Goal: Feedback & Contribution: Contribute content

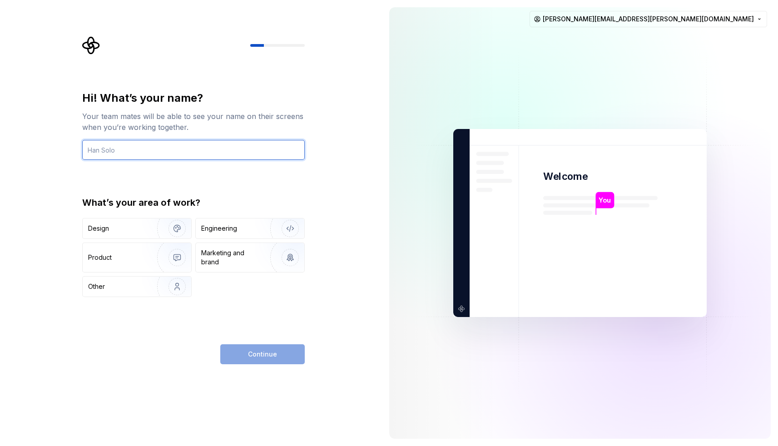
click at [123, 148] on input "text" at bounding box center [193, 150] width 222 height 20
type input "Javi"
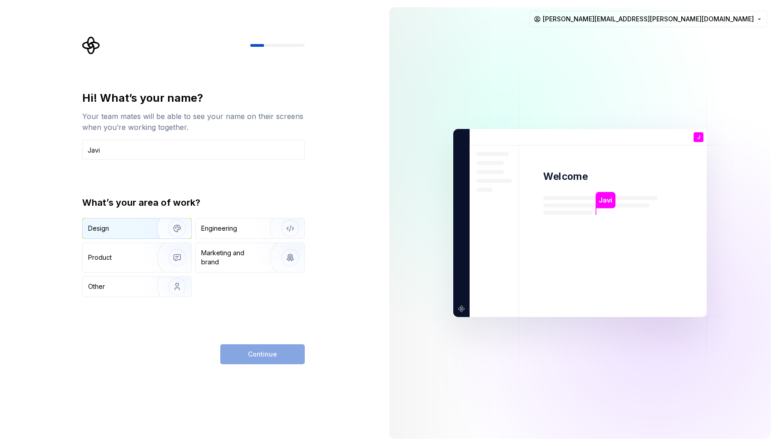
click at [135, 228] on div "Design" at bounding box center [116, 228] width 57 height 9
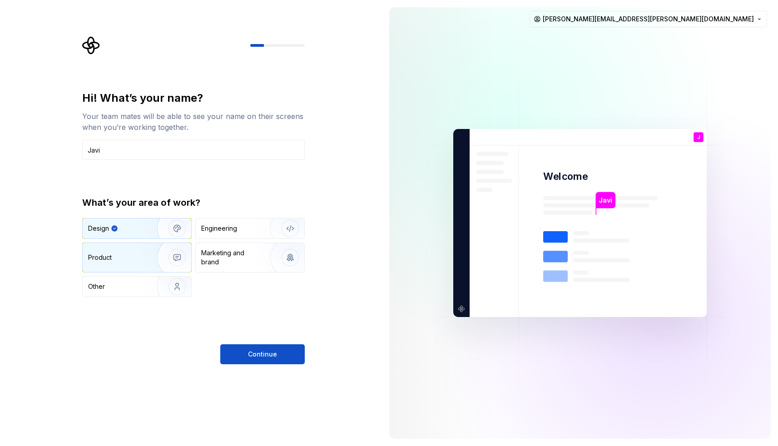
click at [162, 259] on img "button" at bounding box center [171, 257] width 58 height 61
drag, startPoint x: 153, startPoint y: 229, endPoint x: 170, endPoint y: 247, distance: 25.0
click at [153, 229] on img "button" at bounding box center [171, 228] width 58 height 61
click at [227, 347] on button "Continue" at bounding box center [262, 354] width 84 height 20
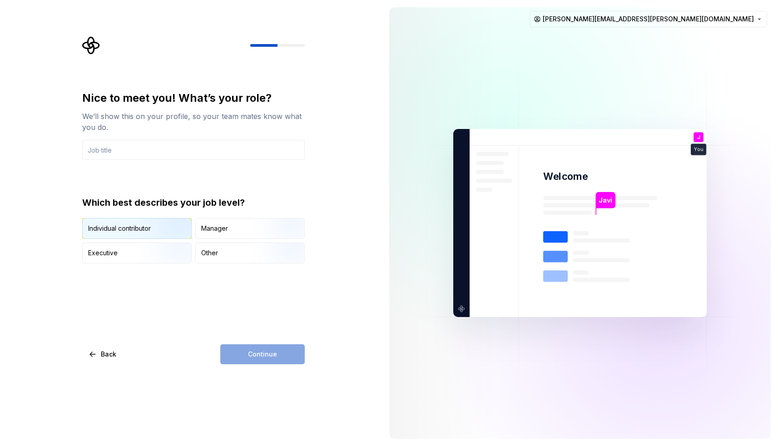
click at [161, 225] on img "button" at bounding box center [169, 239] width 58 height 61
click at [186, 155] on input "text" at bounding box center [193, 150] width 222 height 20
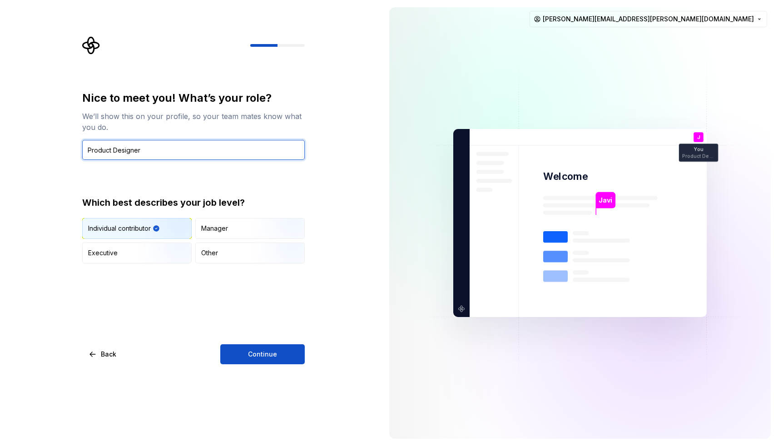
click at [89, 151] on input "Product Designer" at bounding box center [193, 150] width 222 height 20
type input "Senior Product Designer"
click at [254, 350] on span "Continue" at bounding box center [262, 354] width 29 height 9
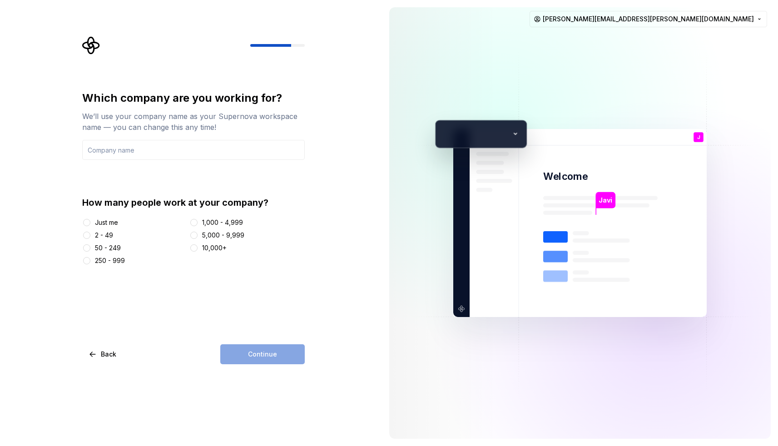
click at [113, 257] on div "250 - 999" at bounding box center [110, 260] width 30 height 9
click at [90, 257] on button "250 - 999" at bounding box center [86, 260] width 7 height 7
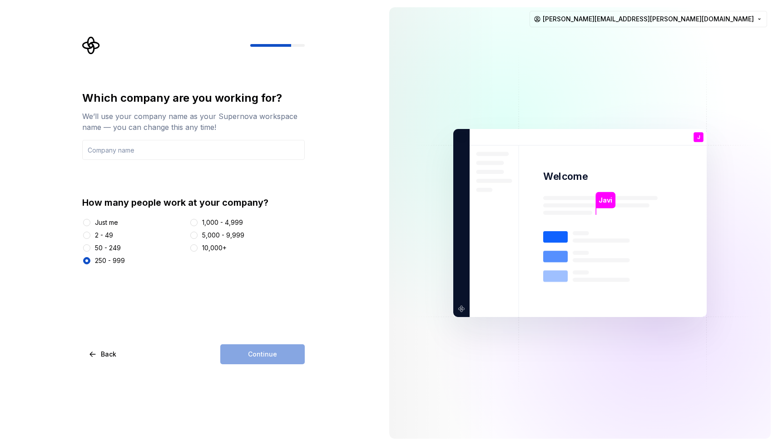
click at [254, 348] on div "Continue" at bounding box center [262, 354] width 84 height 20
click at [149, 157] on input "text" at bounding box center [193, 150] width 222 height 20
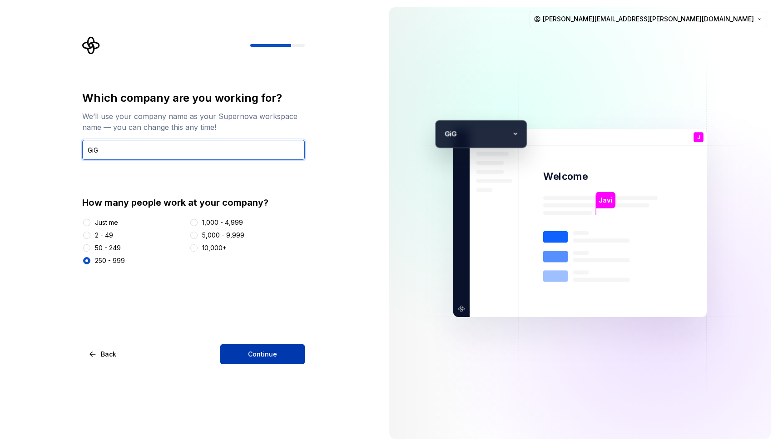
type input "GiG"
click at [243, 352] on button "Continue" at bounding box center [262, 354] width 84 height 20
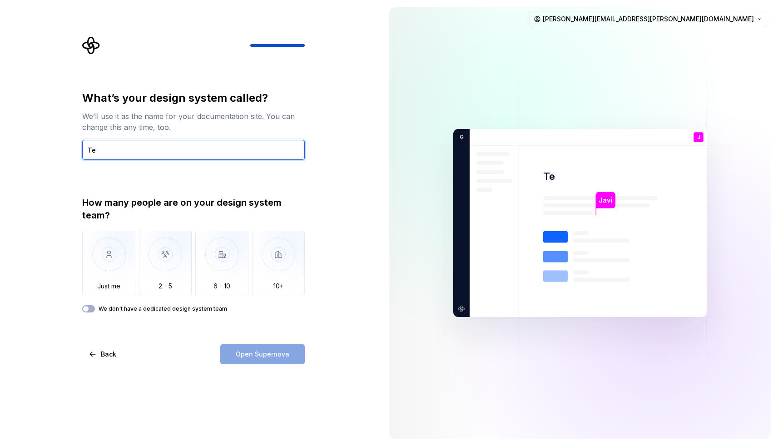
type input "T"
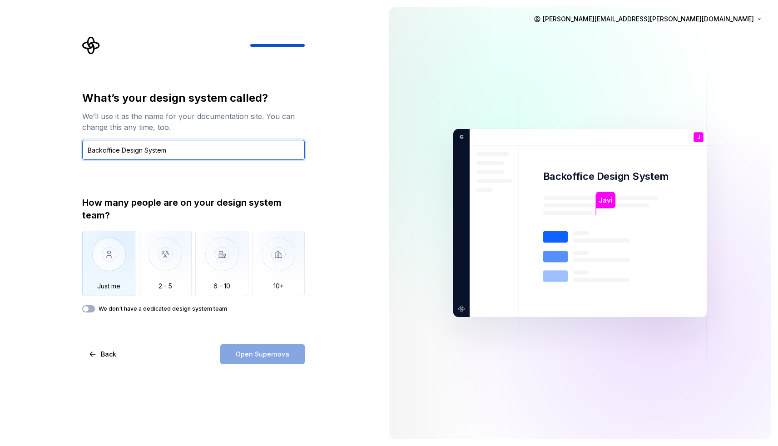
type input "Backoffice Design System"
click at [124, 283] on img "button" at bounding box center [108, 261] width 53 height 61
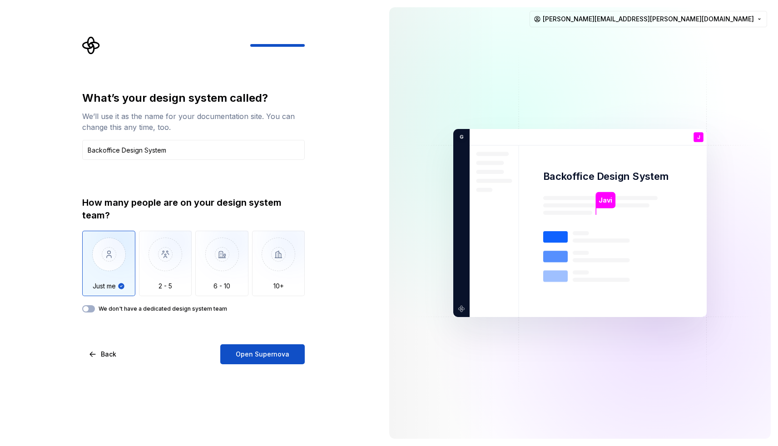
click at [250, 366] on div "What’s your design system called? We’ll use it as the name for your documentati…" at bounding box center [191, 223] width 382 height 446
click at [252, 360] on button "Open Supernova" at bounding box center [262, 354] width 84 height 20
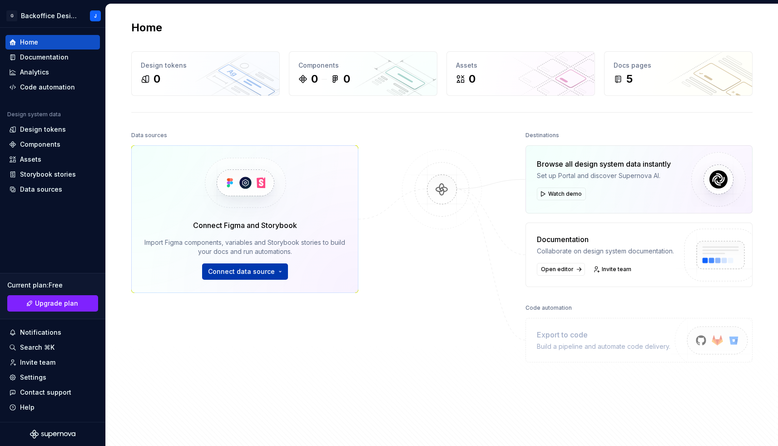
click at [230, 269] on span "Connect data source" at bounding box center [241, 271] width 67 height 9
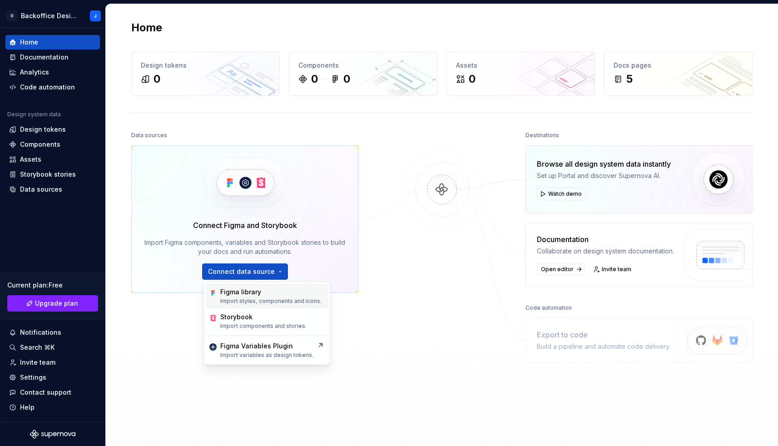
click at [237, 292] on div "Figma library" at bounding box center [240, 291] width 41 height 9
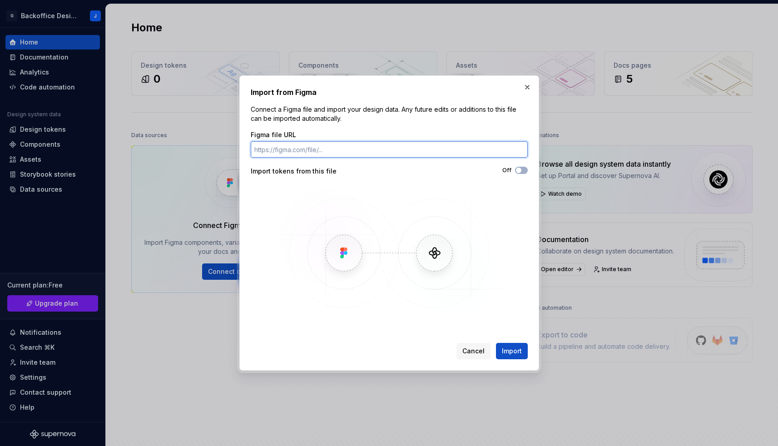
click at [355, 153] on input "Figma file URL" at bounding box center [389, 149] width 277 height 16
paste input "[URL][DOMAIN_NAME]"
type input "[URL][DOMAIN_NAME]"
click at [517, 169] on span "button" at bounding box center [518, 170] width 5 height 5
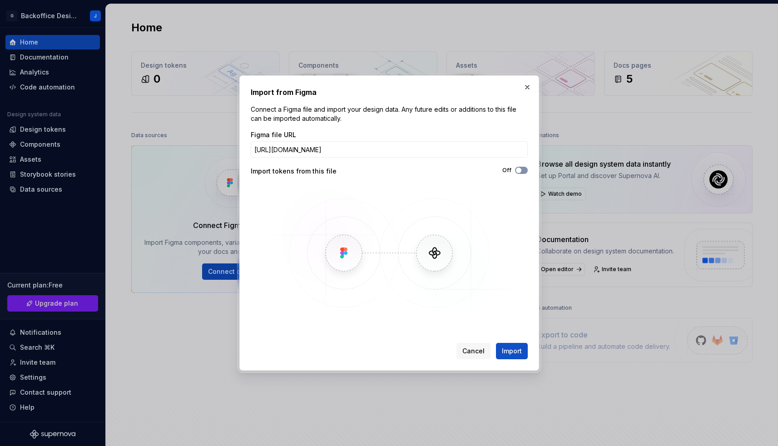
scroll to position [0, 0]
click at [514, 348] on span "Import" at bounding box center [512, 350] width 20 height 9
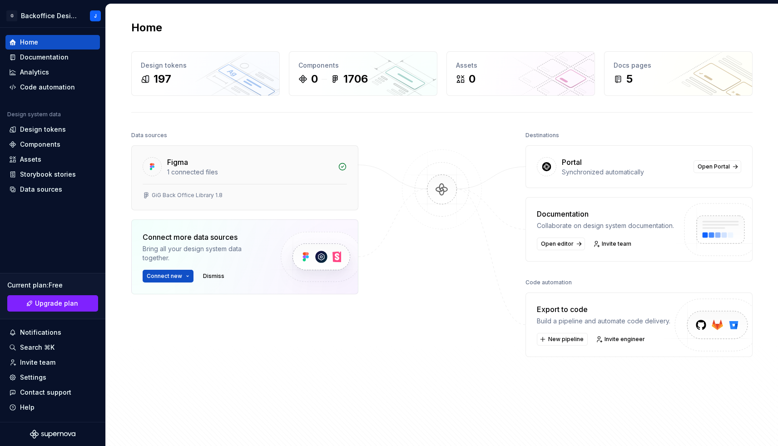
click at [195, 170] on div "1 connected files" at bounding box center [249, 172] width 165 height 9
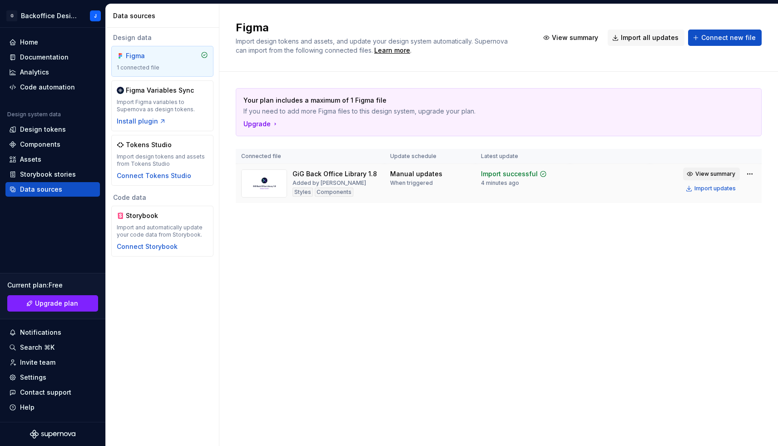
click at [714, 177] on span "View summary" at bounding box center [715, 173] width 40 height 7
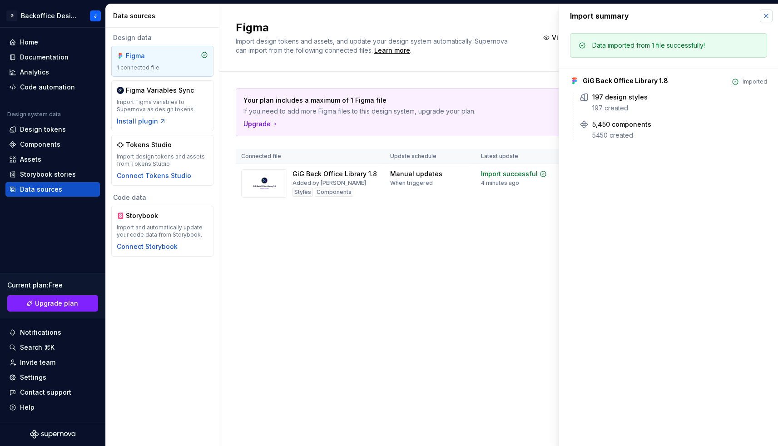
click at [769, 15] on button "button" at bounding box center [765, 16] width 13 height 13
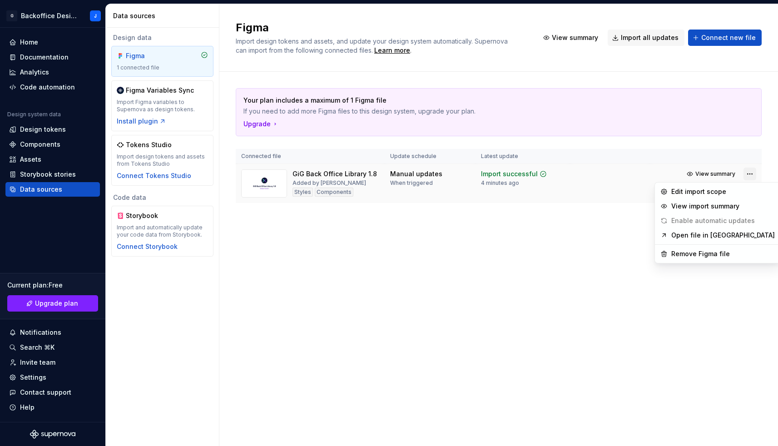
click at [745, 177] on html "G Backoffice Design System J Home Documentation Analytics Code automation Desig…" at bounding box center [389, 223] width 778 height 446
click at [603, 208] on html "G Backoffice Design System J Home Documentation Analytics Code automation Desig…" at bounding box center [389, 223] width 778 height 446
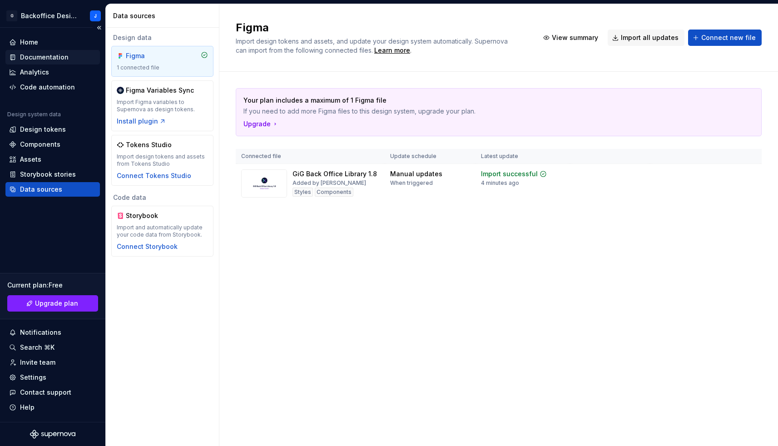
click at [65, 59] on div "Documentation" at bounding box center [44, 57] width 49 height 9
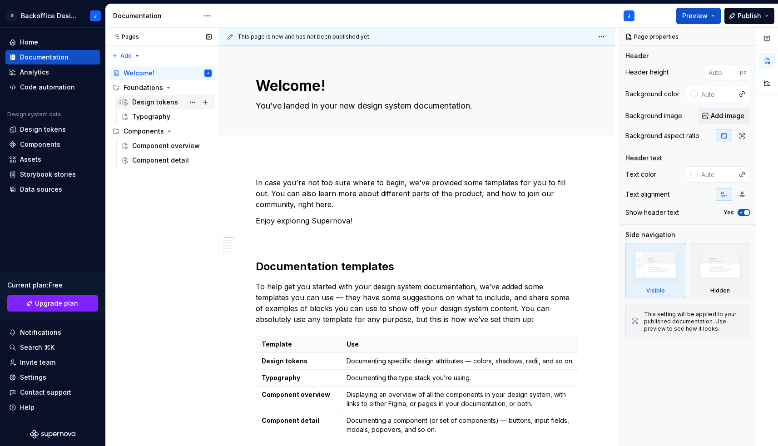
click at [176, 98] on div "Design tokens" at bounding box center [171, 102] width 79 height 13
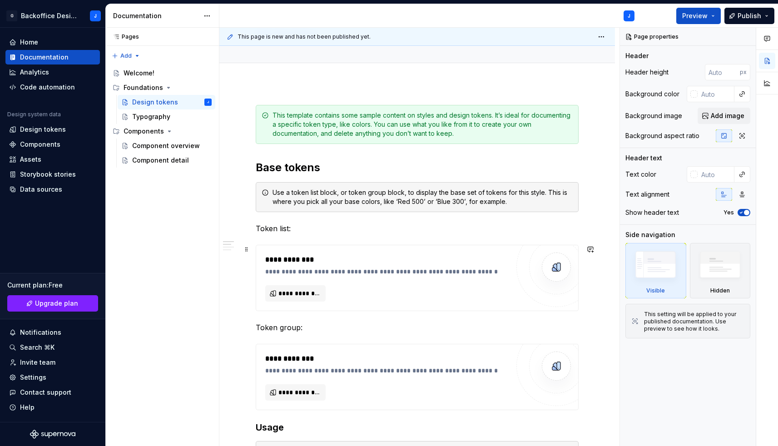
scroll to position [100, 0]
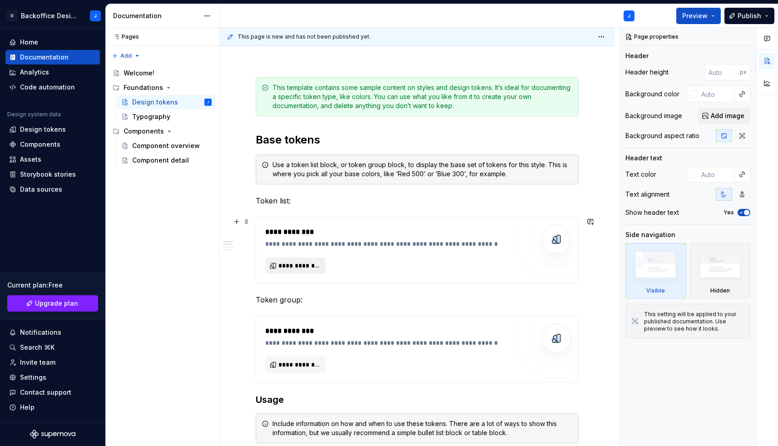
click at [292, 261] on span "**********" at bounding box center [298, 265] width 41 height 9
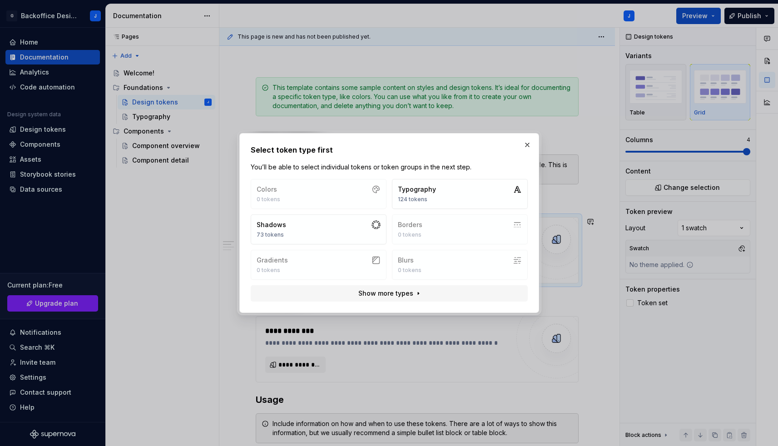
click at [362, 198] on div "Colors 0 tokens Typography 124 tokens Shadows 73 tokens Borders 0 tokens Gradie…" at bounding box center [389, 229] width 277 height 101
click at [527, 145] on button "button" at bounding box center [527, 144] width 13 height 13
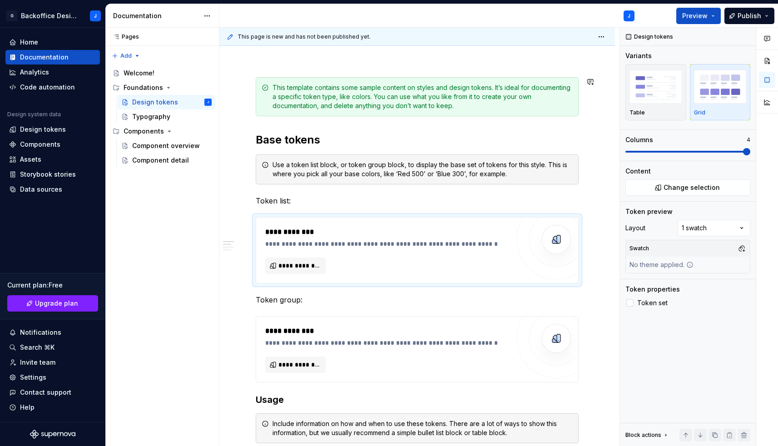
scroll to position [99, 0]
click at [306, 267] on span "**********" at bounding box center [298, 265] width 41 height 9
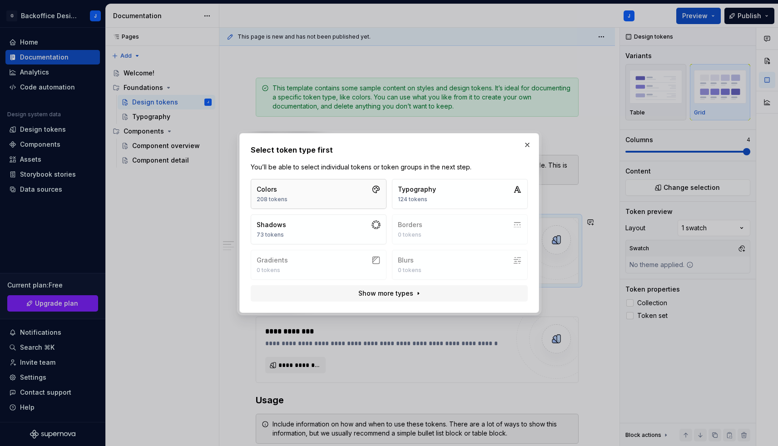
click at [306, 188] on button "Colors 208 tokens" at bounding box center [319, 194] width 136 height 30
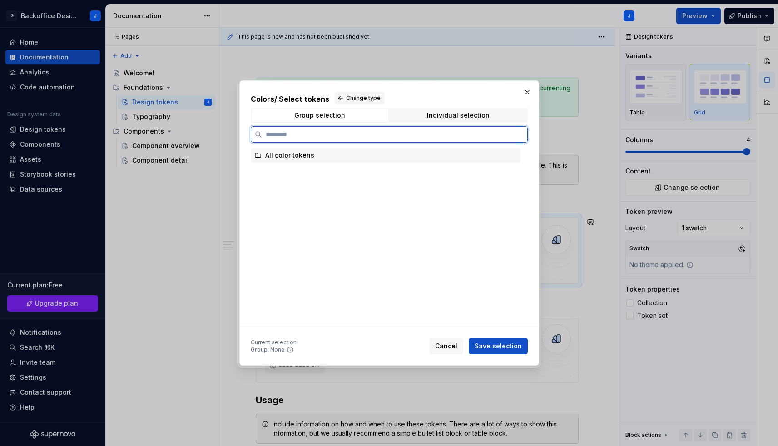
click at [287, 157] on div "All color tokens" at bounding box center [289, 155] width 49 height 9
click at [420, 123] on div "Colors / Select tokens Change type Group selection Individual selection All col…" at bounding box center [389, 209] width 277 height 235
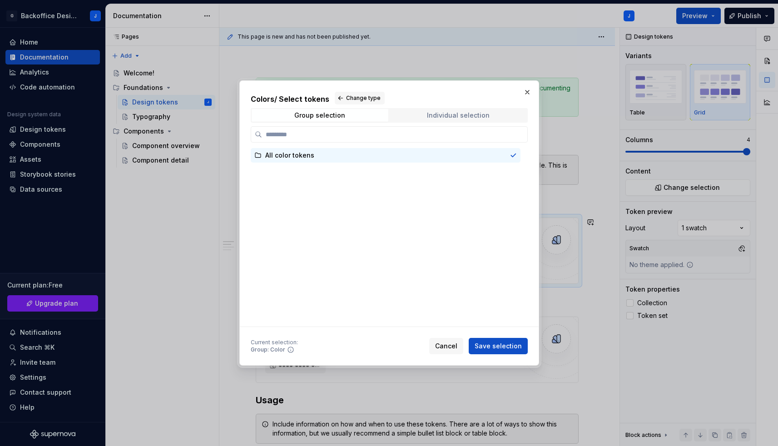
click at [419, 116] on span "Individual selection" at bounding box center [458, 115] width 137 height 13
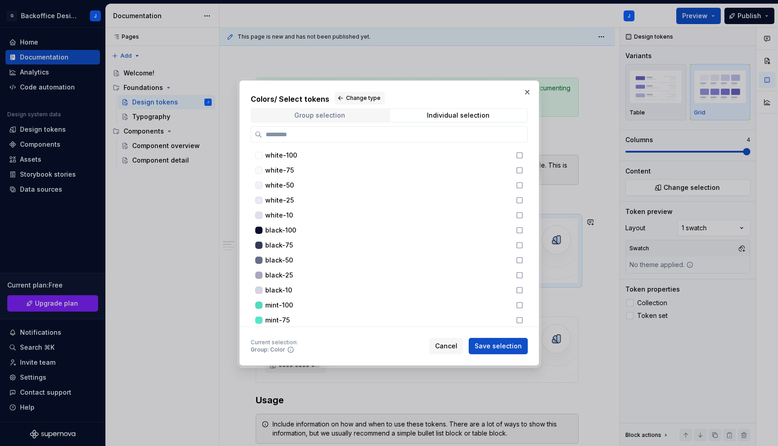
click at [335, 109] on span "Group selection" at bounding box center [319, 115] width 137 height 13
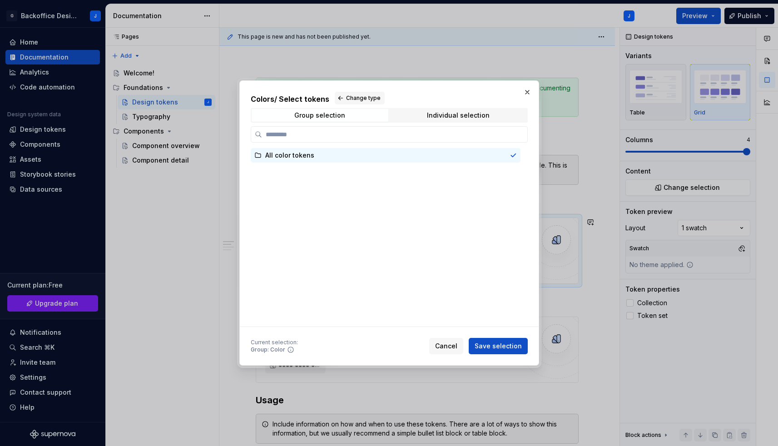
click at [508, 345] on span "Save selection" at bounding box center [497, 345] width 47 height 9
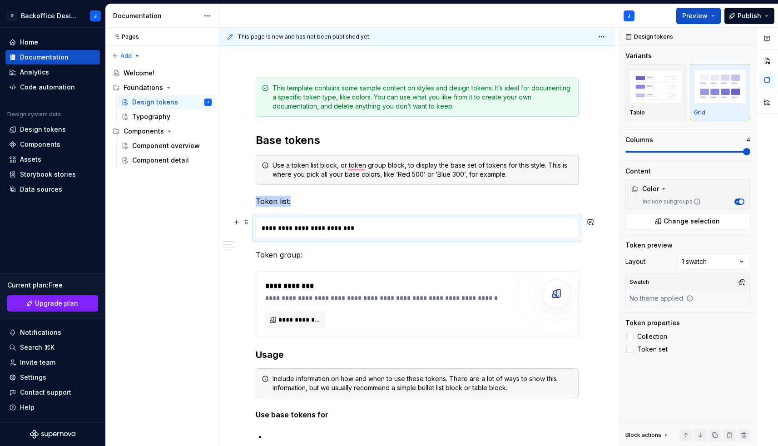
click at [367, 227] on div "**********" at bounding box center [419, 228] width 326 height 20
click at [343, 228] on div "**********" at bounding box center [419, 228] width 326 height 20
click at [366, 225] on div "**********" at bounding box center [419, 228] width 326 height 20
click at [234, 222] on button "button" at bounding box center [236, 222] width 13 height 13
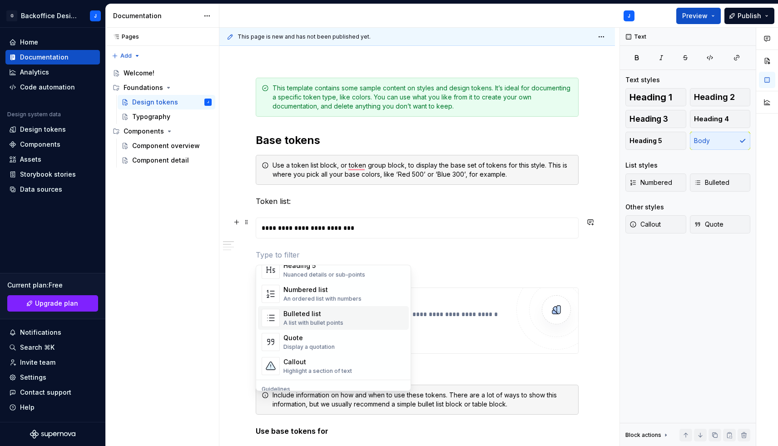
scroll to position [143, 0]
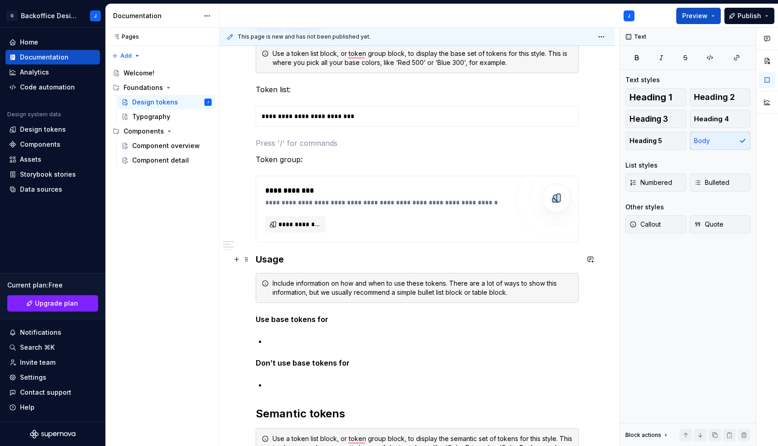
scroll to position [214, 0]
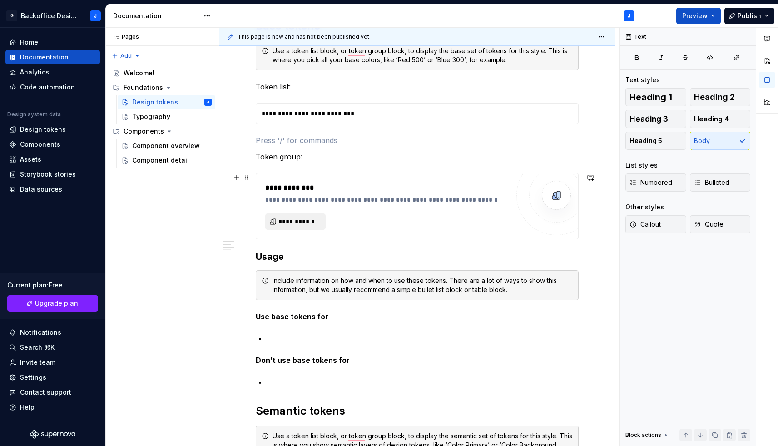
click at [298, 226] on span "**********" at bounding box center [298, 221] width 41 height 9
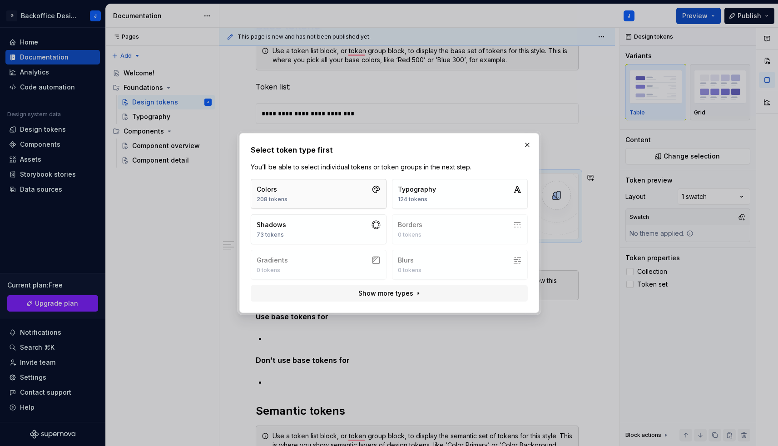
click at [339, 198] on button "Colors 208 tokens" at bounding box center [319, 194] width 136 height 30
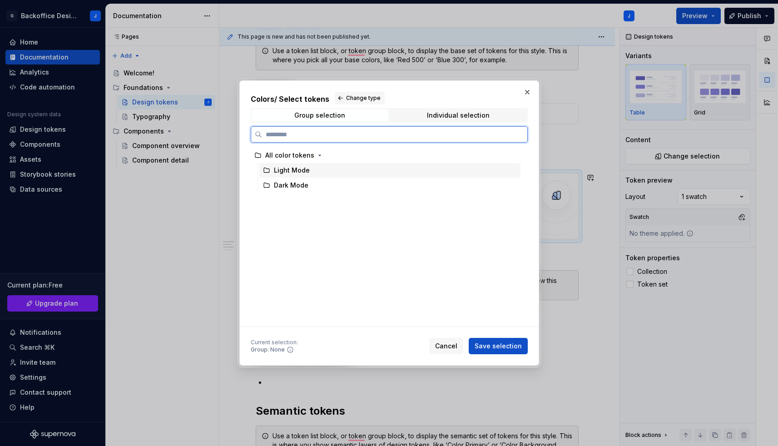
click at [296, 166] on div "Light Mode" at bounding box center [292, 170] width 36 height 9
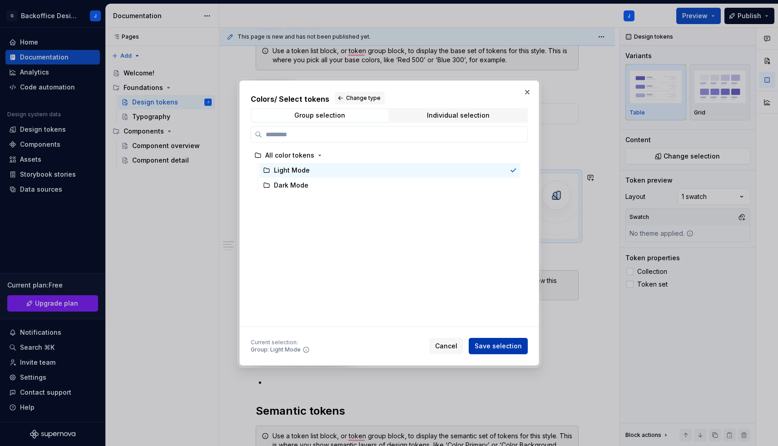
click at [488, 342] on span "Save selection" at bounding box center [497, 345] width 47 height 9
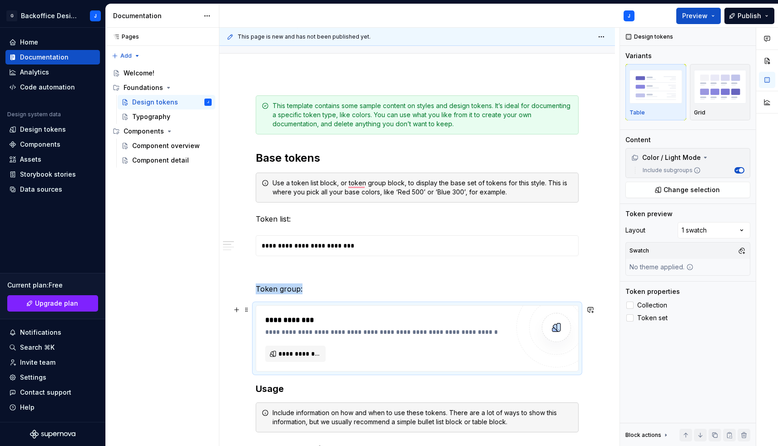
scroll to position [0, 0]
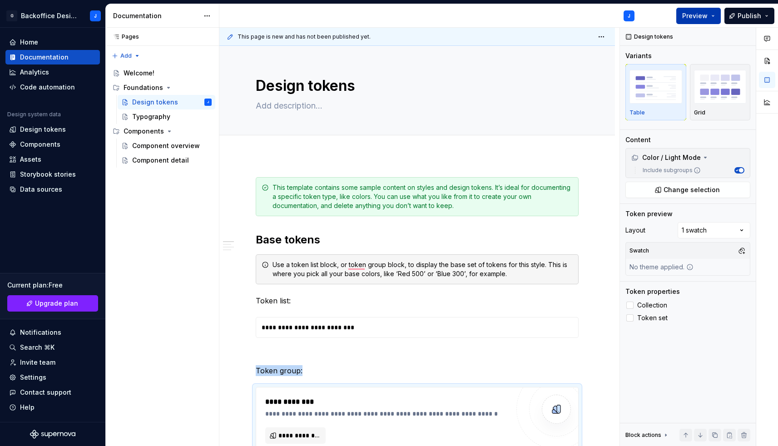
click at [686, 15] on span "Preview" at bounding box center [694, 15] width 25 height 9
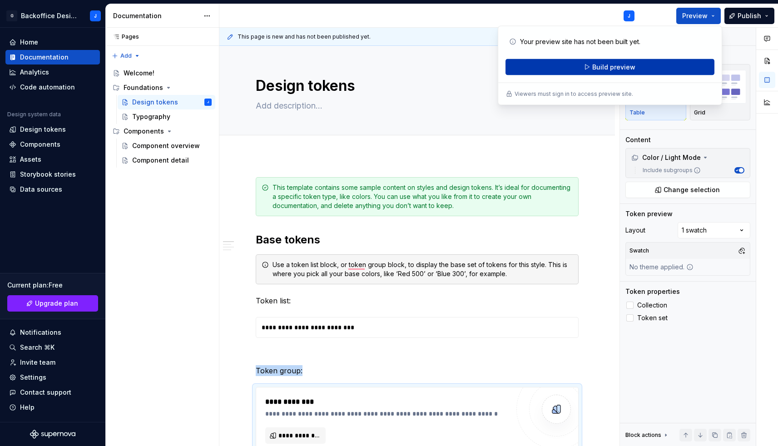
click at [626, 68] on span "Build preview" at bounding box center [613, 67] width 43 height 9
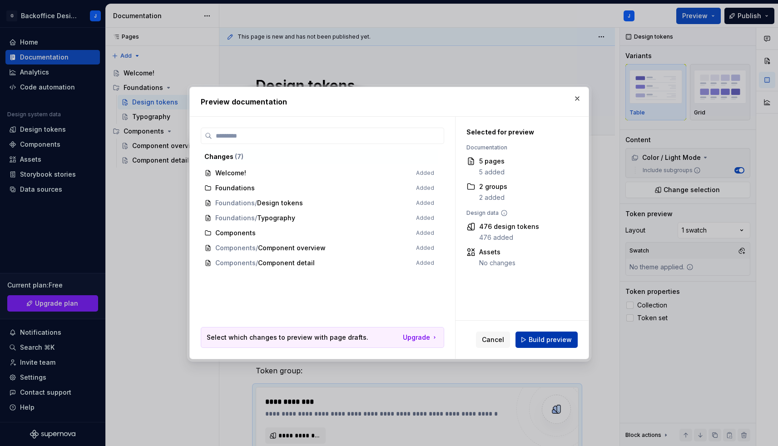
click at [547, 337] on span "Build preview" at bounding box center [549, 339] width 43 height 9
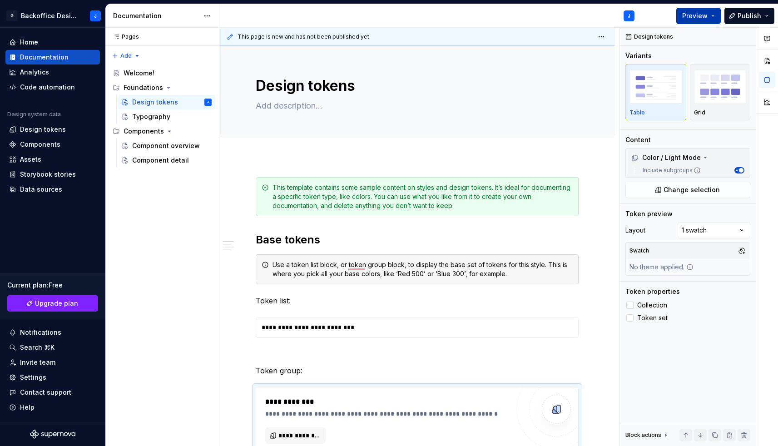
click at [714, 13] on button "Preview" at bounding box center [698, 16] width 44 height 16
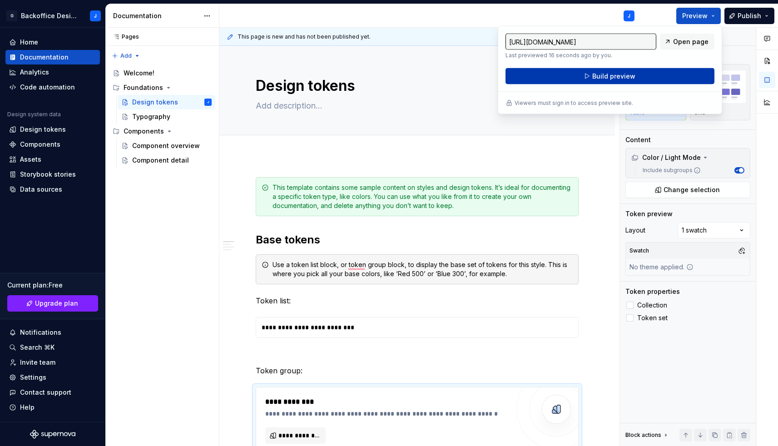
click at [650, 75] on button "Build preview" at bounding box center [609, 76] width 209 height 16
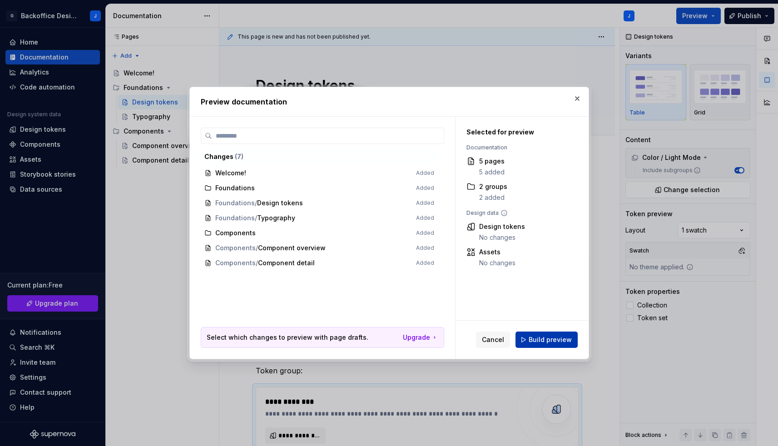
click at [534, 339] on span "Build preview" at bounding box center [549, 339] width 43 height 9
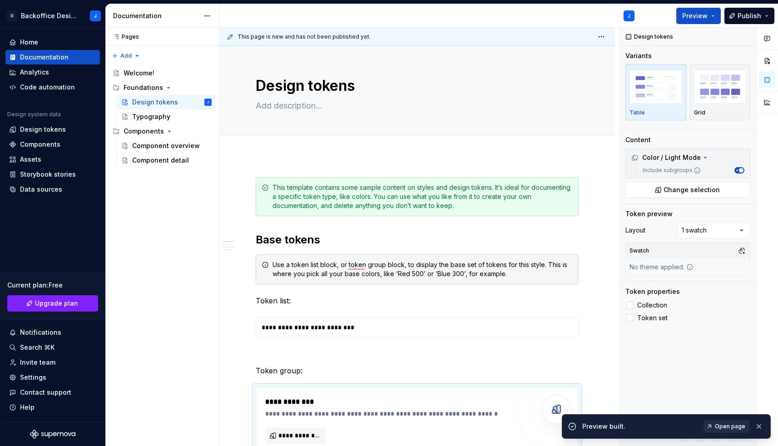
click at [728, 427] on span "Open page" at bounding box center [730, 426] width 30 height 7
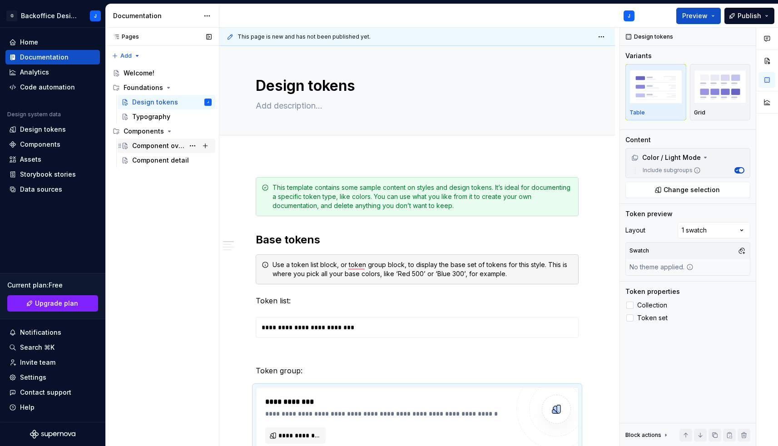
click at [155, 148] on div "Component overview" at bounding box center [158, 145] width 52 height 9
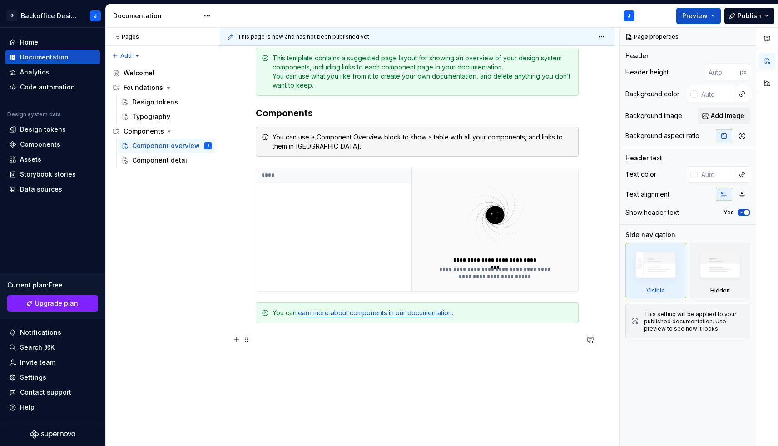
scroll to position [189, 0]
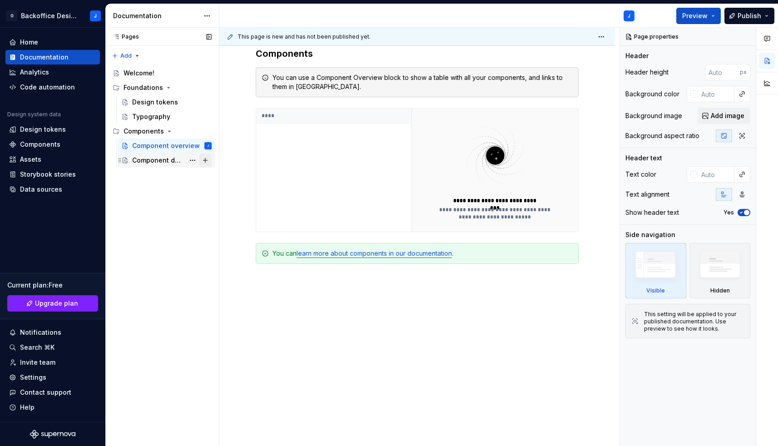
click at [210, 163] on button "Page tree" at bounding box center [205, 160] width 13 height 13
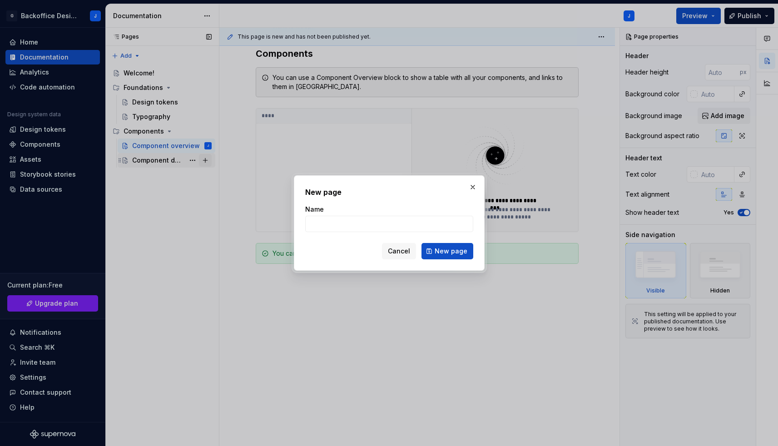
type textarea "*"
type input "d"
type input "test button"
click at [440, 248] on span "New page" at bounding box center [450, 251] width 33 height 9
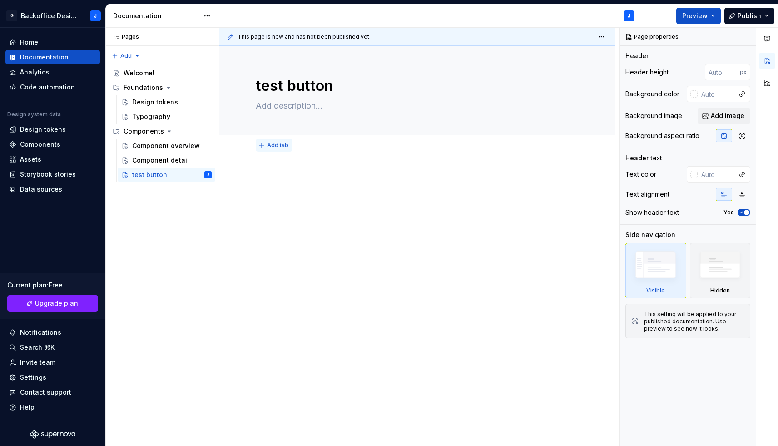
click at [273, 147] on span "Add tab" at bounding box center [277, 145] width 21 height 7
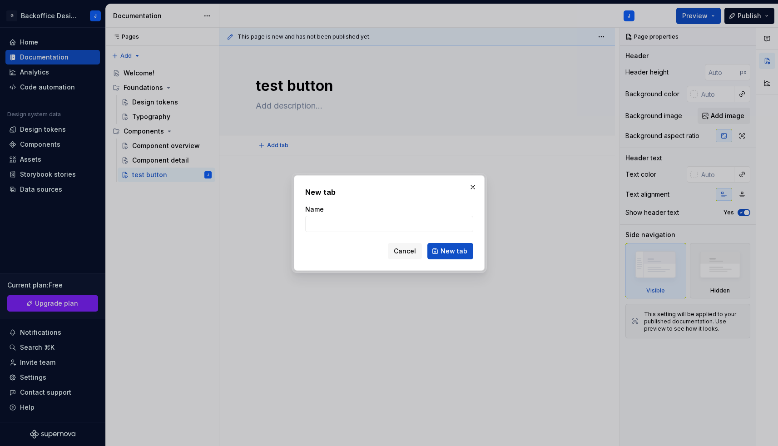
click at [476, 187] on button "button" at bounding box center [472, 187] width 13 height 13
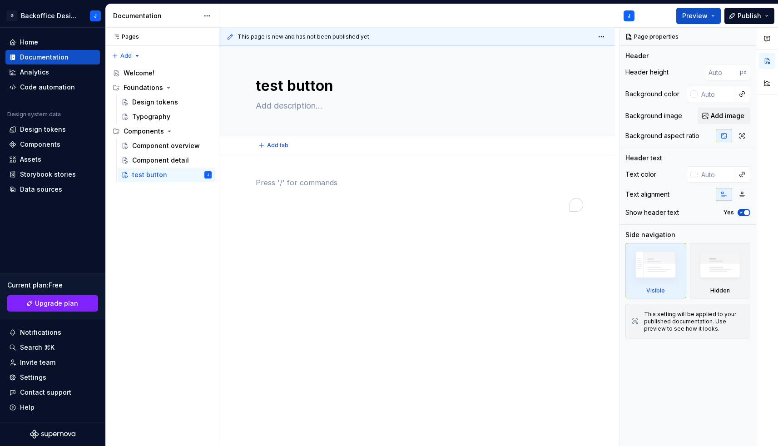
click at [307, 190] on div "To enrich screen reader interactions, please activate Accessibility in Grammarl…" at bounding box center [417, 194] width 323 height 35
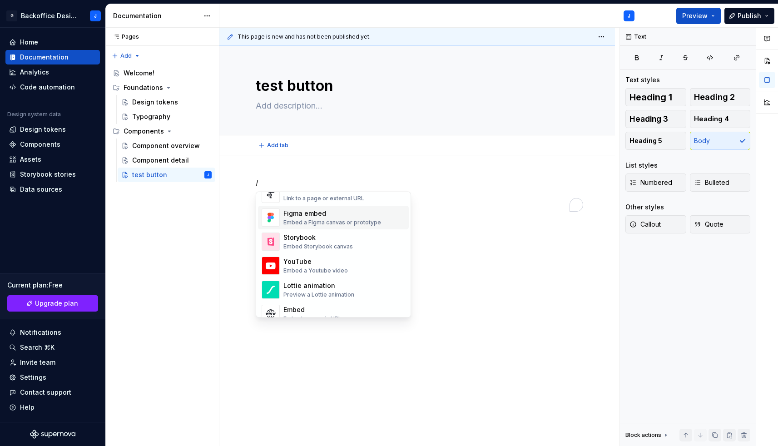
scroll to position [438, 0]
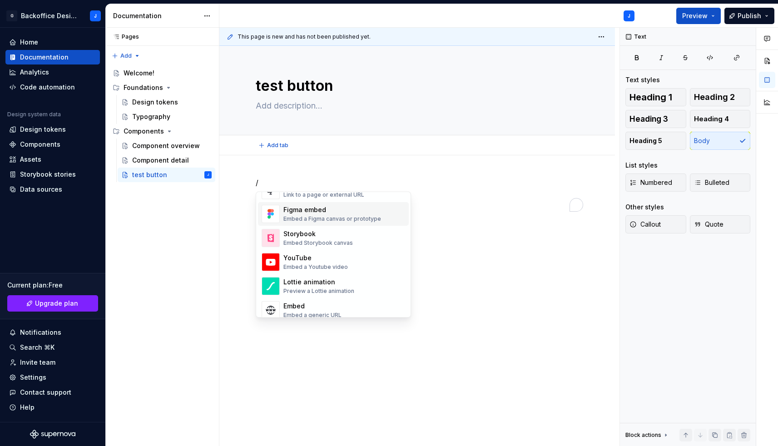
click at [315, 218] on div "Embed a Figma canvas or prototype" at bounding box center [332, 219] width 98 height 7
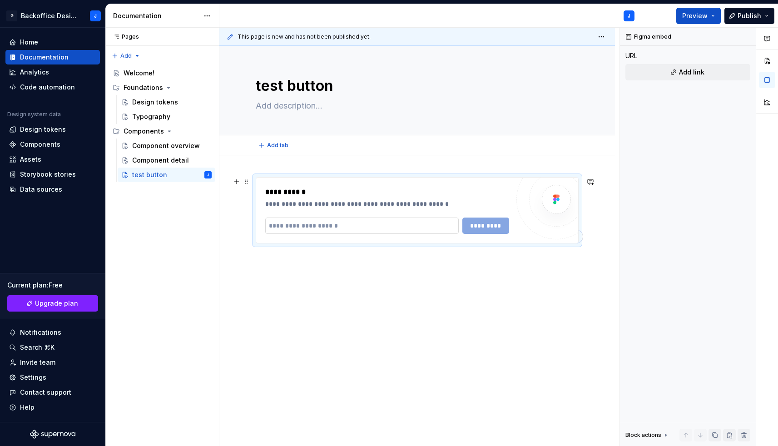
click at [321, 227] on input "To enrich screen reader interactions, please activate Accessibility in Grammarl…" at bounding box center [361, 225] width 193 height 16
type textarea "*"
paste input "**********"
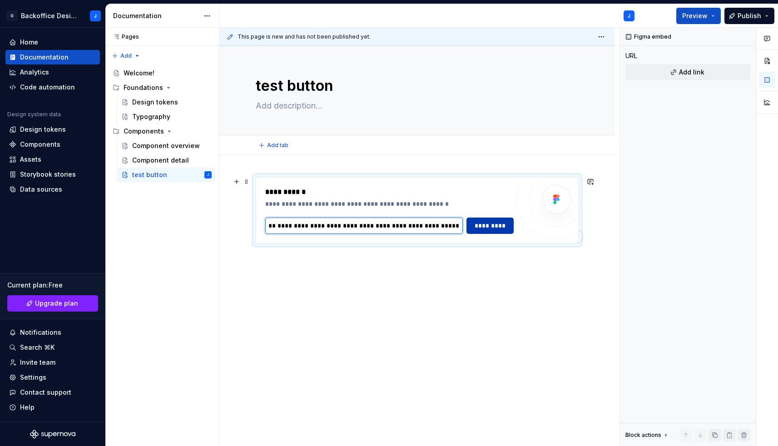
type input "**********"
click at [486, 224] on span "*********" at bounding box center [489, 225] width 35 height 9
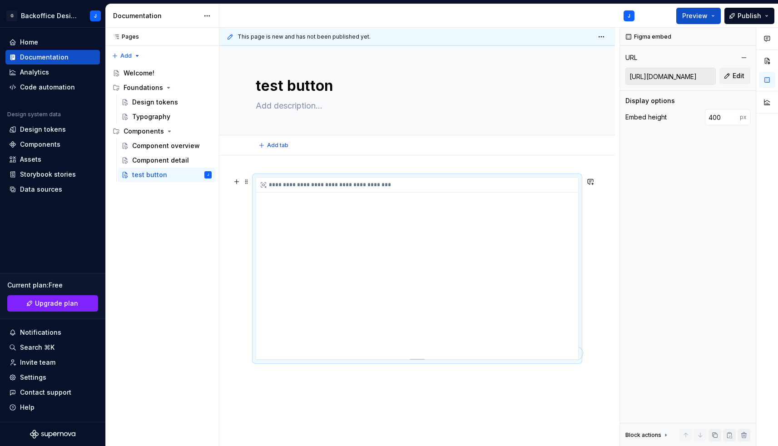
click at [262, 183] on icon "To enrich screen reader interactions, please activate Accessibility in Grammarl…" at bounding box center [263, 184] width 5 height 5
click at [208, 173] on button "Page tree" at bounding box center [205, 174] width 13 height 13
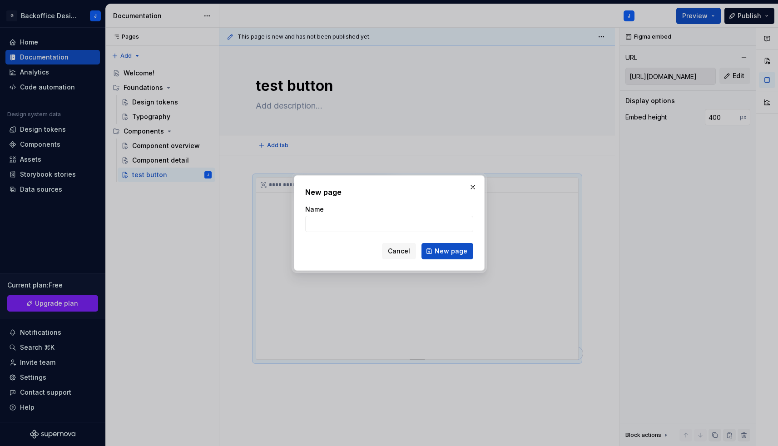
click at [473, 185] on button "button" at bounding box center [472, 187] width 13 height 13
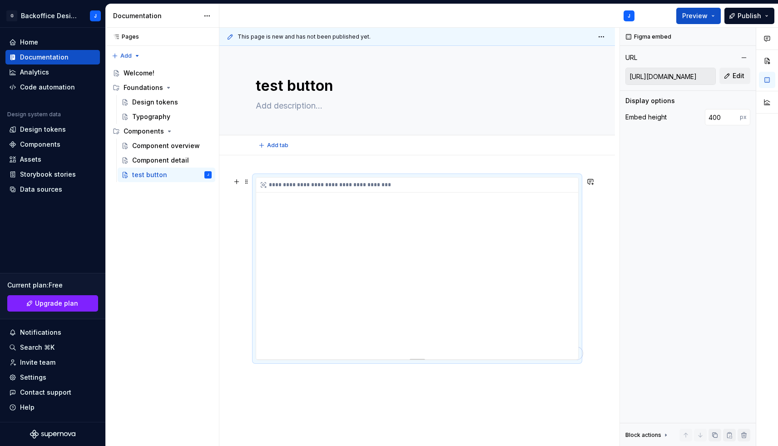
drag, startPoint x: 426, startPoint y: 260, endPoint x: 363, endPoint y: 250, distance: 64.0
click at [362, 249] on div "**********" at bounding box center [417, 269] width 322 height 182
click at [171, 159] on div "Component detail" at bounding box center [158, 160] width 52 height 9
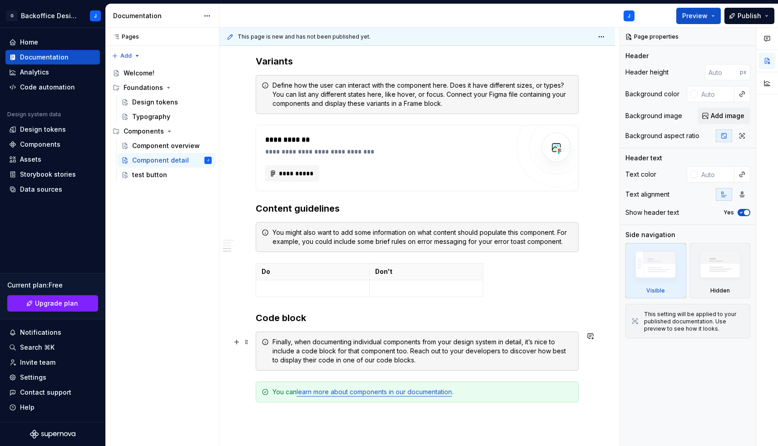
scroll to position [619, 0]
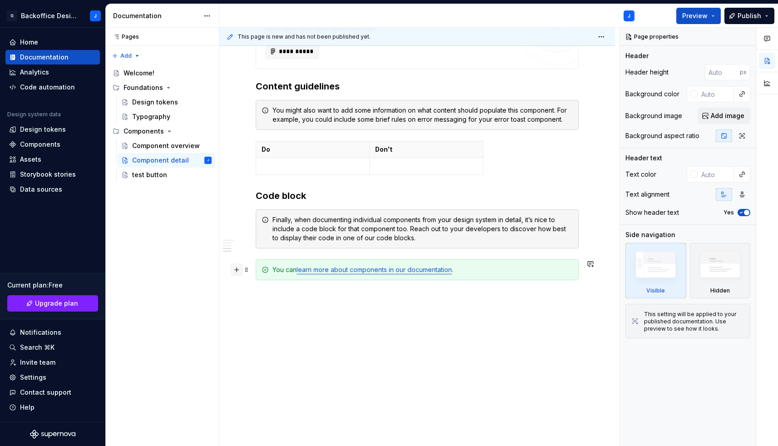
click at [233, 268] on button "button" at bounding box center [236, 269] width 13 height 13
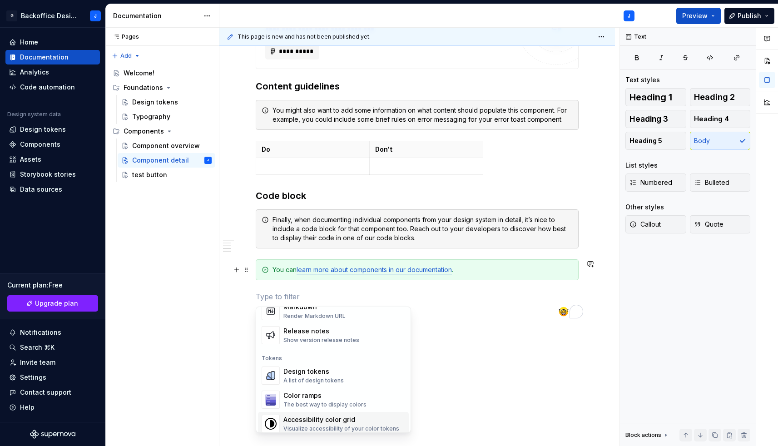
scroll to position [608, 0]
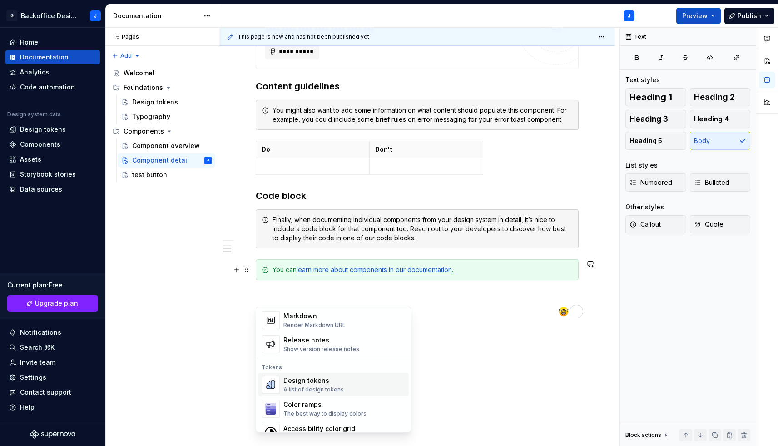
click at [324, 392] on div "A list of design tokens" at bounding box center [313, 389] width 60 height 7
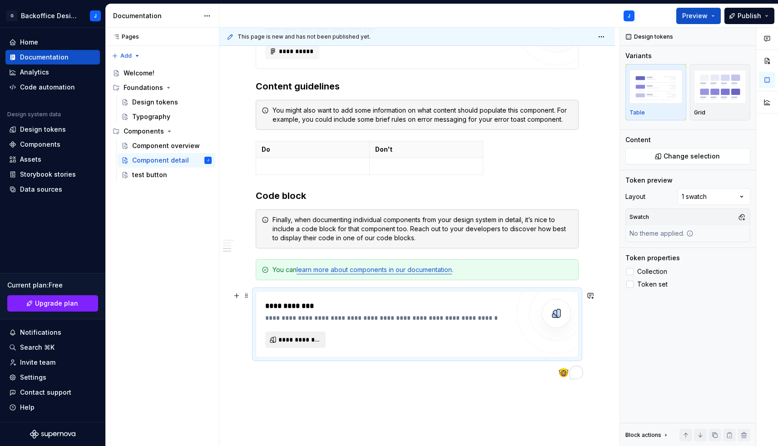
click at [306, 344] on span "**********" at bounding box center [298, 339] width 41 height 9
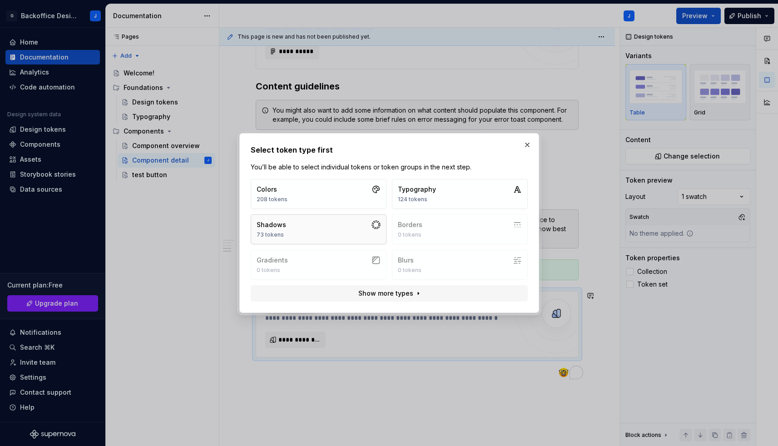
click at [305, 232] on button "Shadows 73 tokens" at bounding box center [319, 229] width 136 height 30
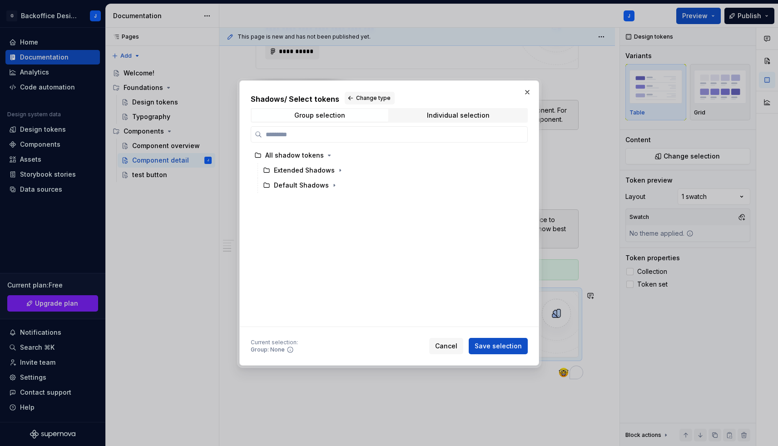
drag, startPoint x: 355, startPoint y: 101, endPoint x: 360, endPoint y: 104, distance: 6.5
click at [356, 101] on span "Change type" at bounding box center [373, 97] width 35 height 7
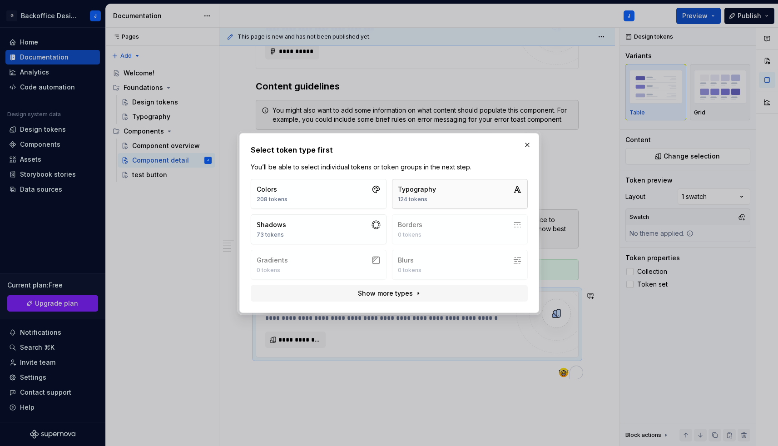
click at [424, 199] on div "124 tokens" at bounding box center [417, 199] width 38 height 7
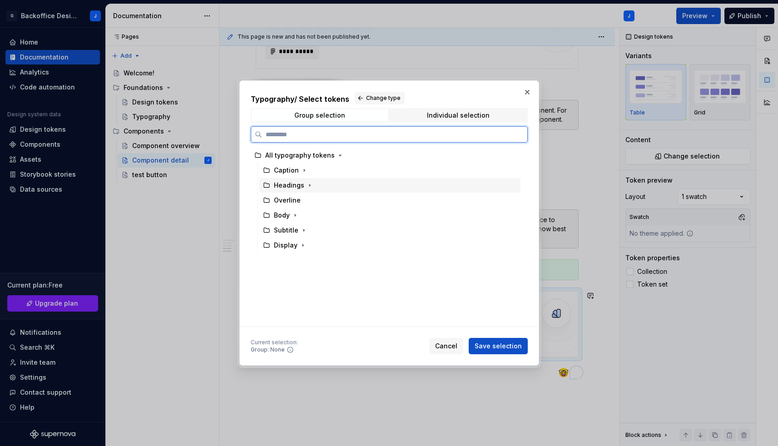
click at [279, 184] on div "Headings" at bounding box center [289, 185] width 30 height 9
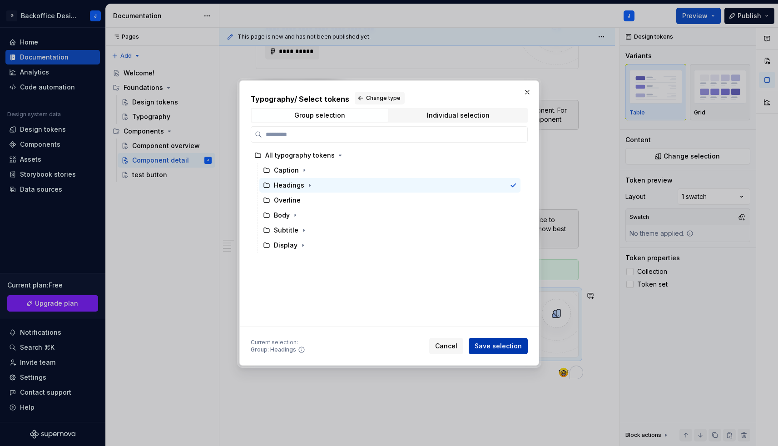
click at [485, 345] on span "Save selection" at bounding box center [497, 345] width 47 height 9
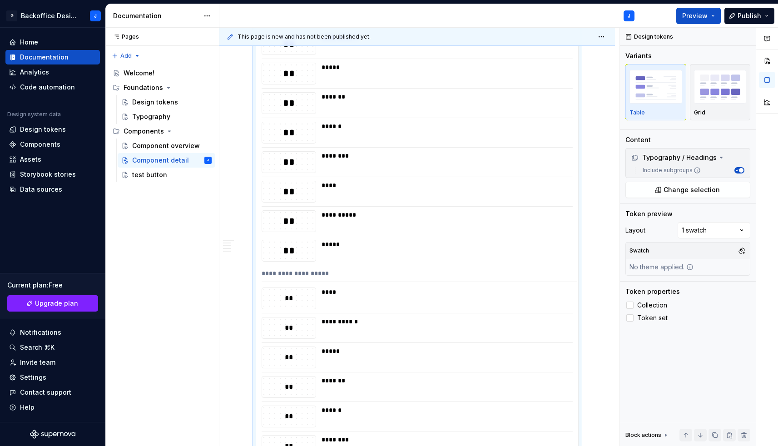
scroll to position [1184, 0]
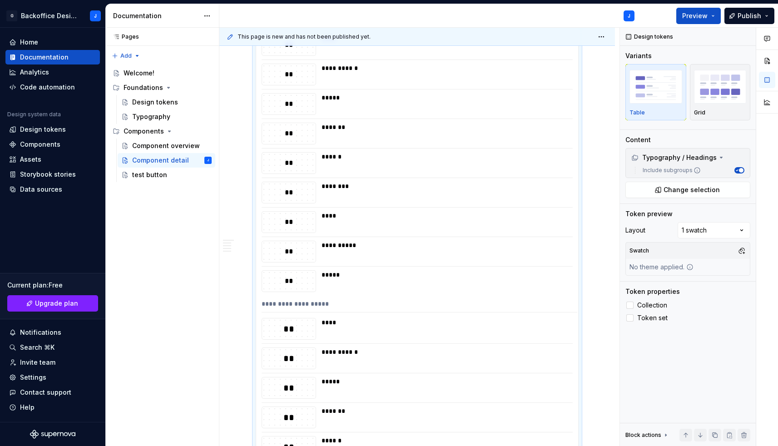
click at [372, 282] on div "*****" at bounding box center [444, 281] width 246 height 22
click at [333, 280] on div "*****" at bounding box center [444, 281] width 246 height 22
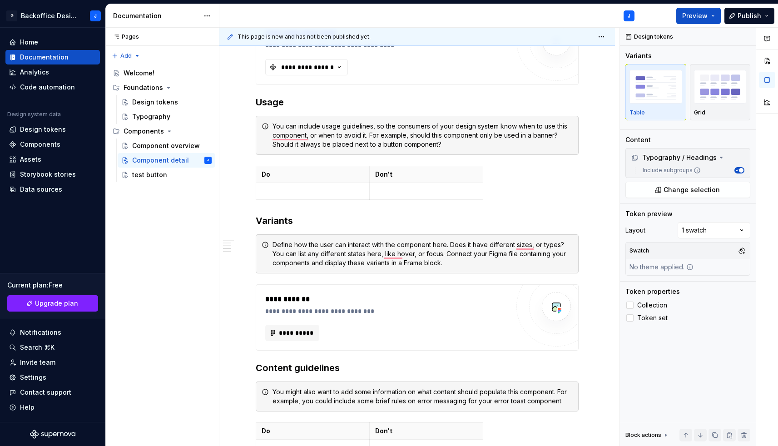
scroll to position [0, 0]
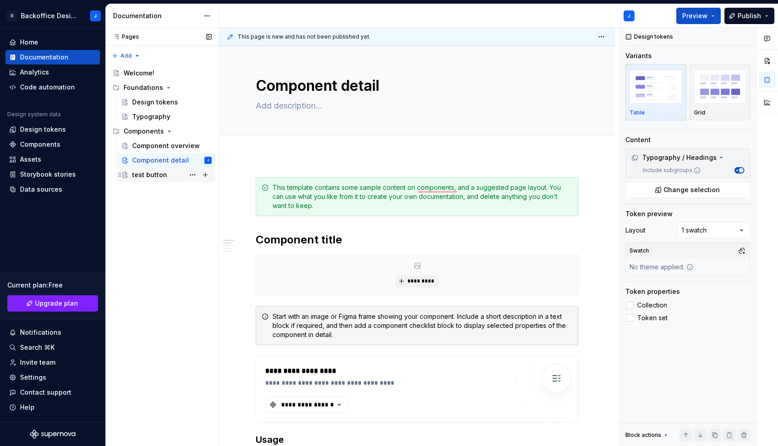
click at [176, 178] on div "test button" at bounding box center [171, 174] width 79 height 13
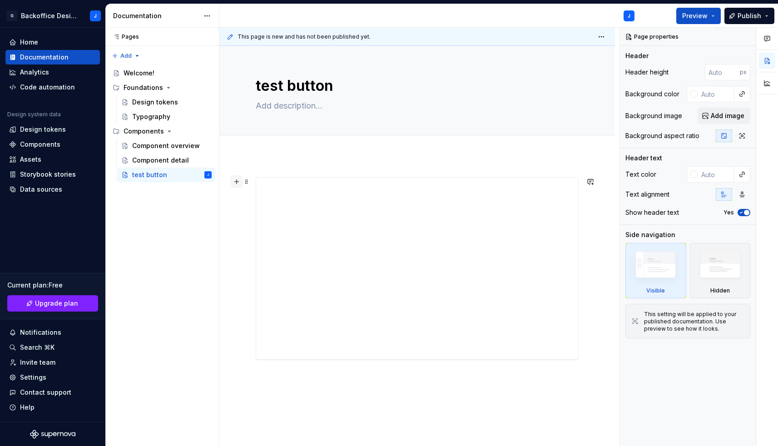
type textarea "*"
click at [237, 181] on button "button" at bounding box center [236, 181] width 13 height 13
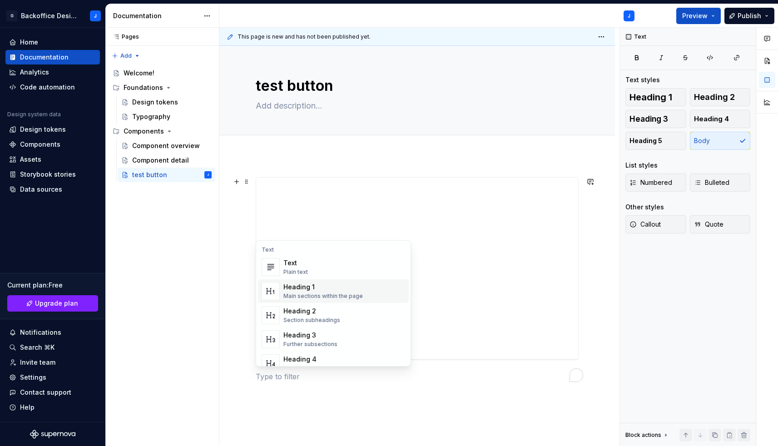
click at [311, 290] on div "Heading 1" at bounding box center [322, 286] width 79 height 9
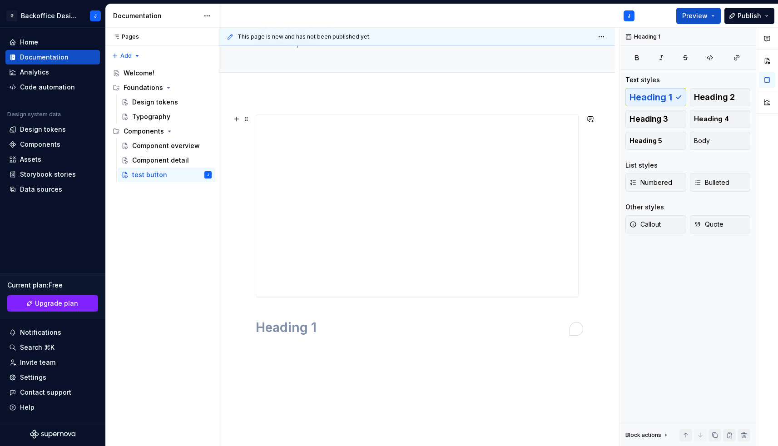
scroll to position [64, 0]
click at [234, 276] on div "**********" at bounding box center [416, 286] width 395 height 388
click at [261, 324] on h1 "To enrich screen reader interactions, please activate Accessibility in Grammarl…" at bounding box center [417, 326] width 323 height 16
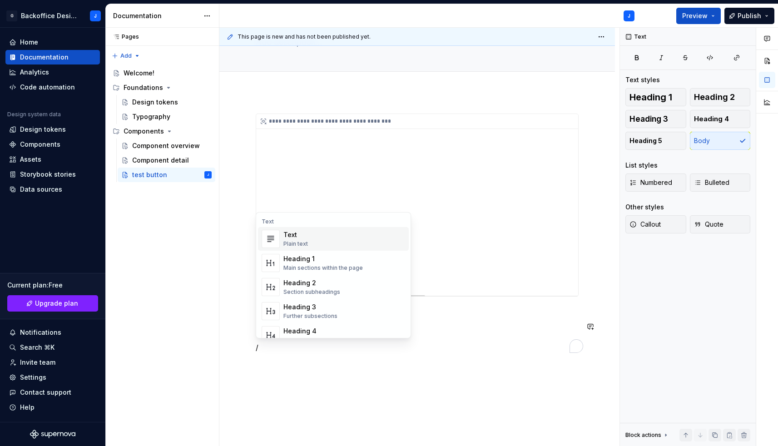
click at [296, 239] on div "Text Plain text" at bounding box center [295, 238] width 25 height 17
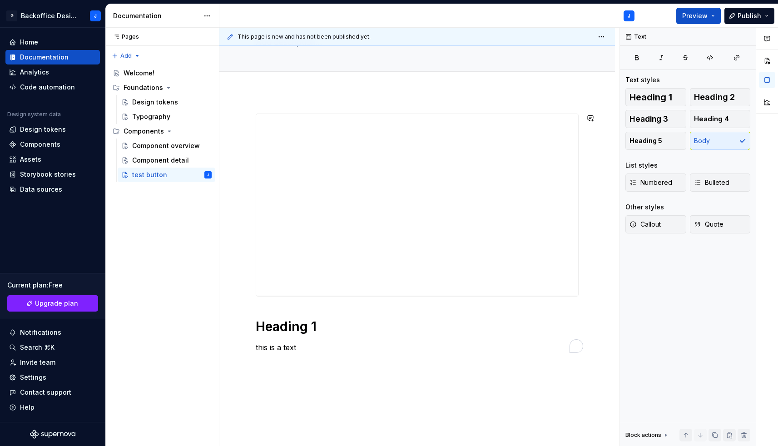
click at [245, 311] on div "**********" at bounding box center [416, 295] width 395 height 406
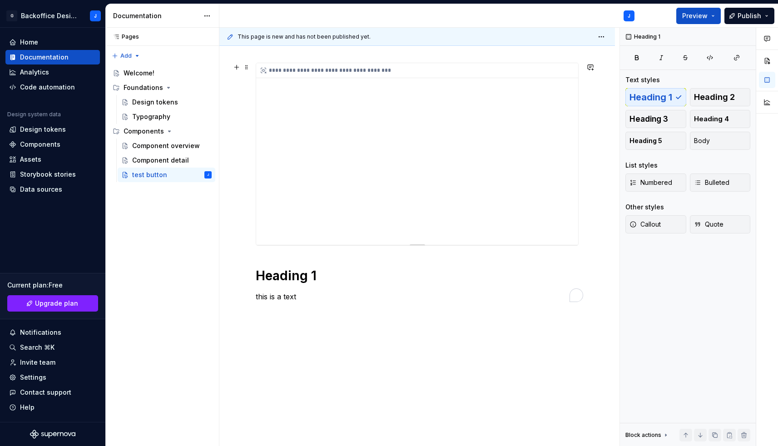
scroll to position [5, 0]
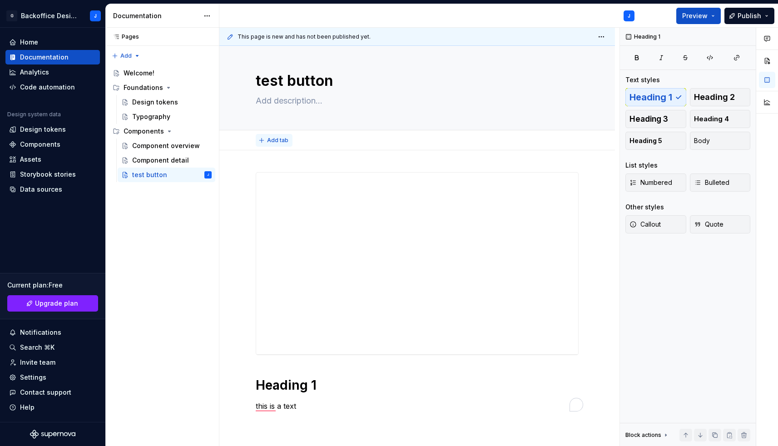
click at [264, 141] on button "Add tab" at bounding box center [274, 140] width 37 height 13
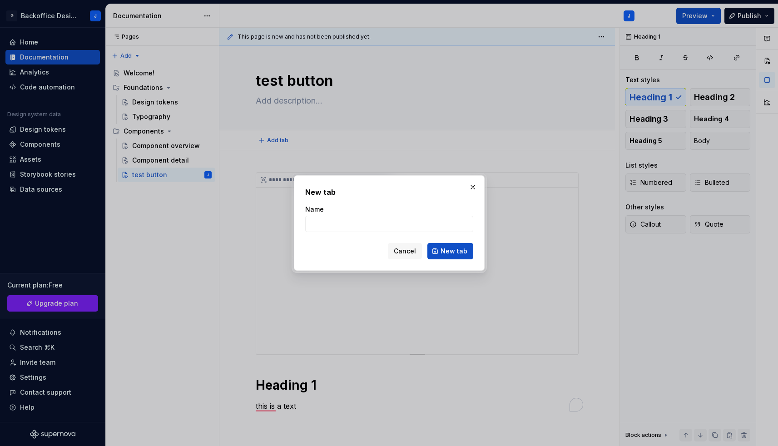
click at [475, 183] on button "button" at bounding box center [472, 187] width 13 height 13
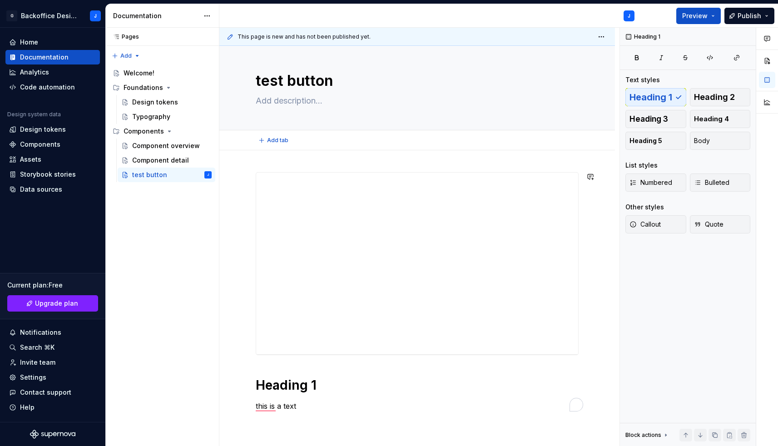
scroll to position [114, 0]
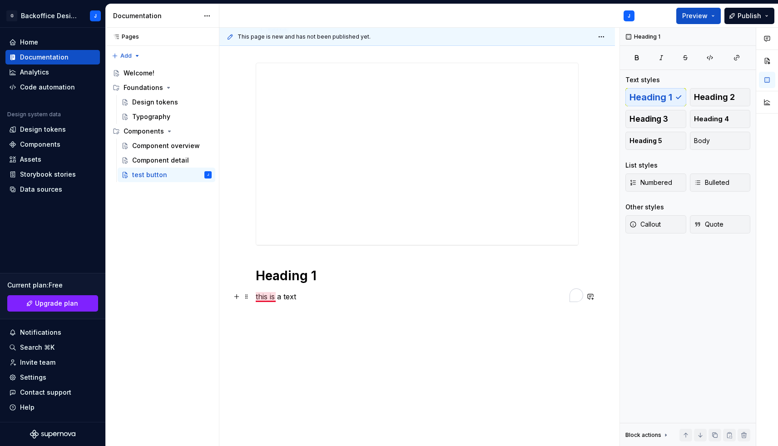
type textarea "*"
click at [241, 298] on button "button" at bounding box center [236, 296] width 13 height 13
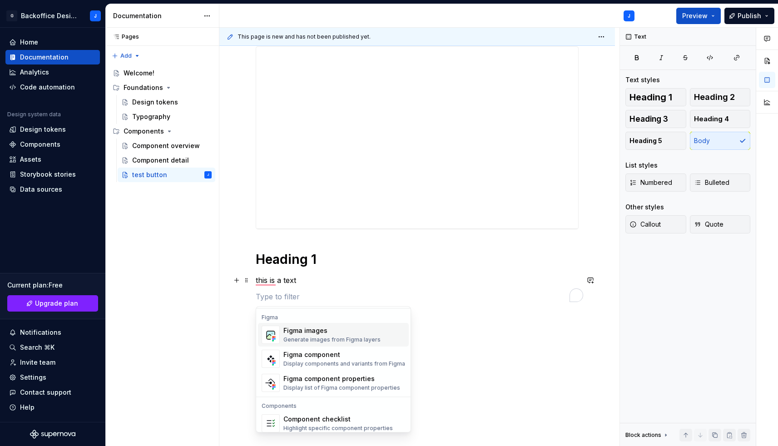
scroll to position [851, 0]
click at [305, 355] on div "Figma component" at bounding box center [344, 354] width 122 height 9
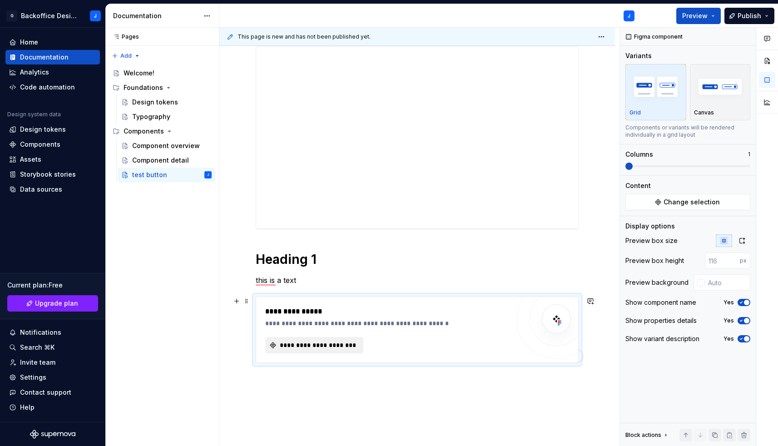
click at [305, 350] on button "**********" at bounding box center [314, 345] width 98 height 16
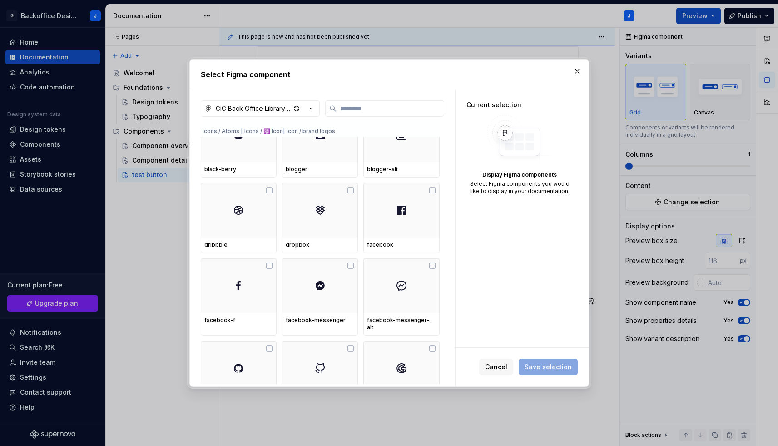
scroll to position [2997, 0]
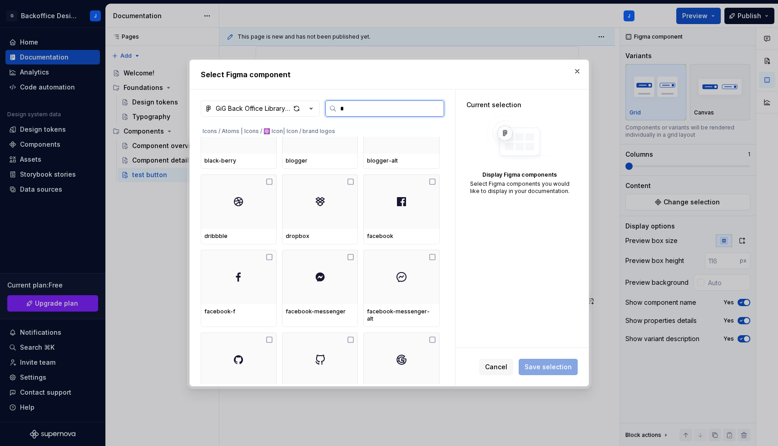
type input "**"
type textarea "*"
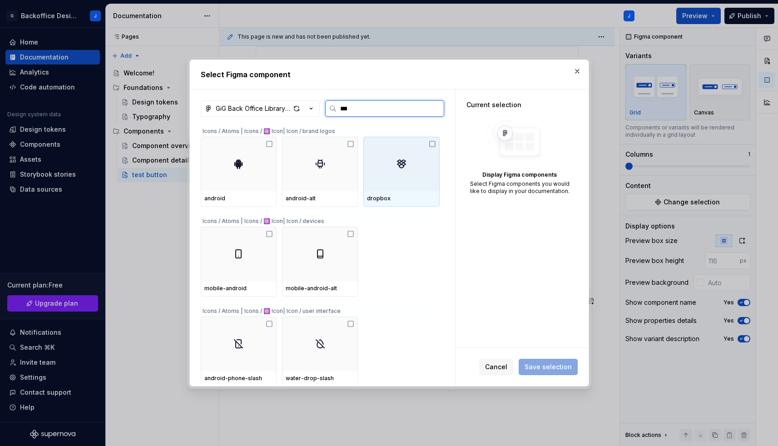
scroll to position [0, 0]
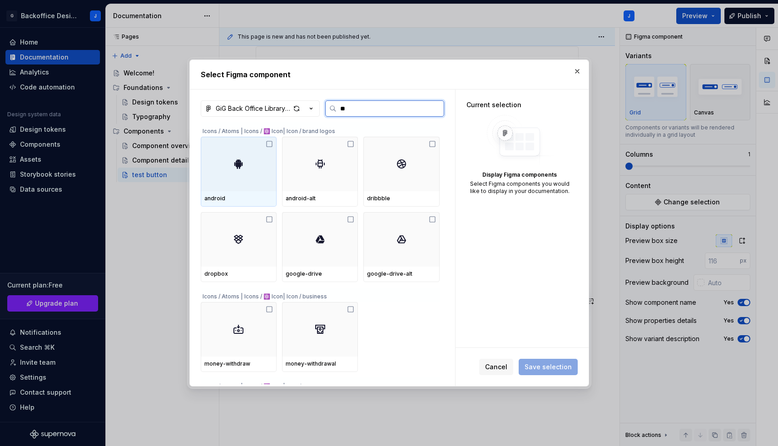
type input "*"
type input "*****"
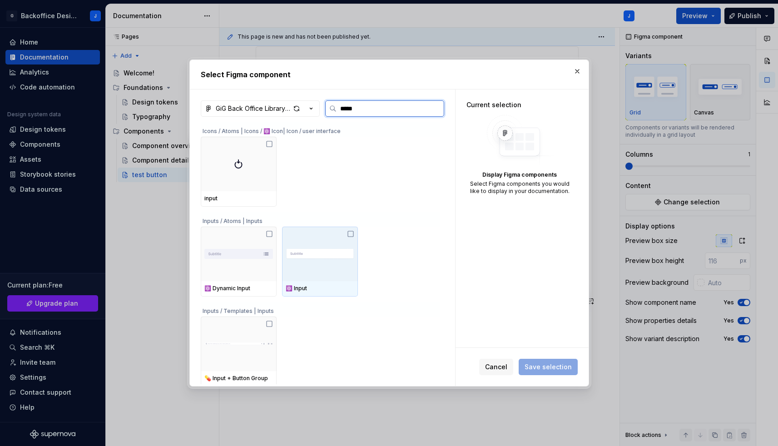
click at [354, 235] on icon at bounding box center [350, 233] width 7 height 7
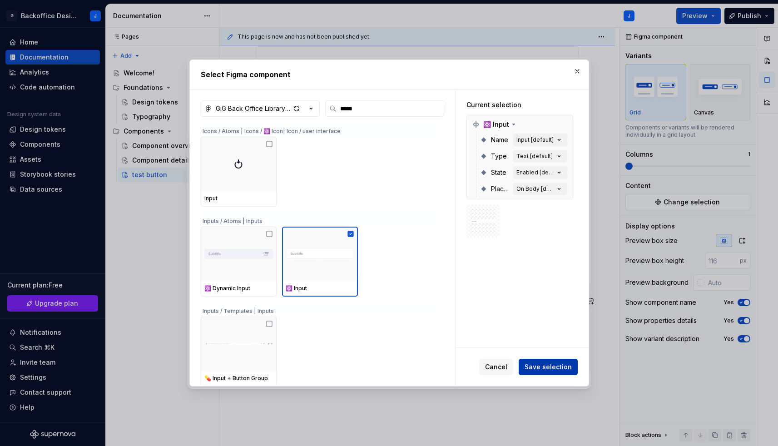
click at [565, 367] on span "Save selection" at bounding box center [547, 366] width 47 height 9
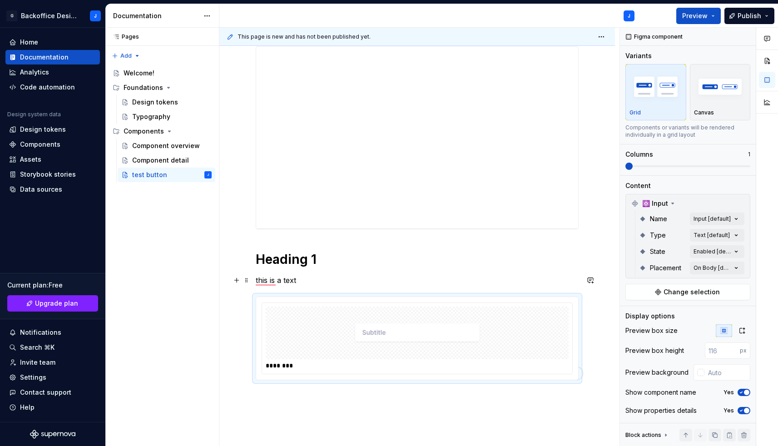
click at [418, 276] on p "this is a text" at bounding box center [417, 280] width 323 height 11
click at [416, 321] on img "To enrich screen reader interactions, please activate Accessibility in Grammarl…" at bounding box center [417, 332] width 127 height 45
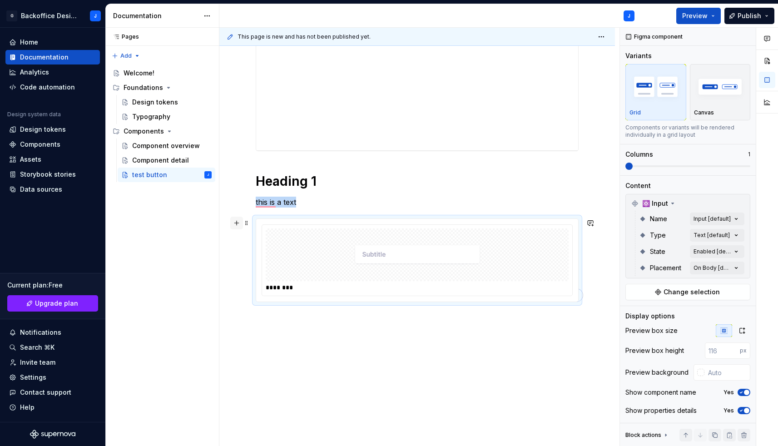
click at [235, 225] on button "button" at bounding box center [236, 223] width 13 height 13
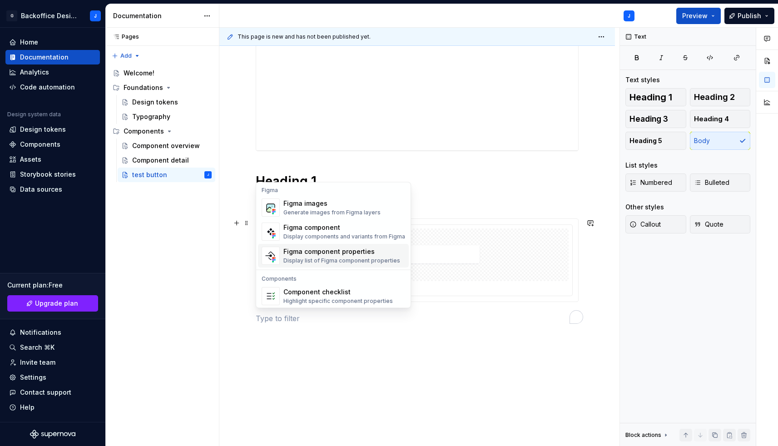
scroll to position [837, 0]
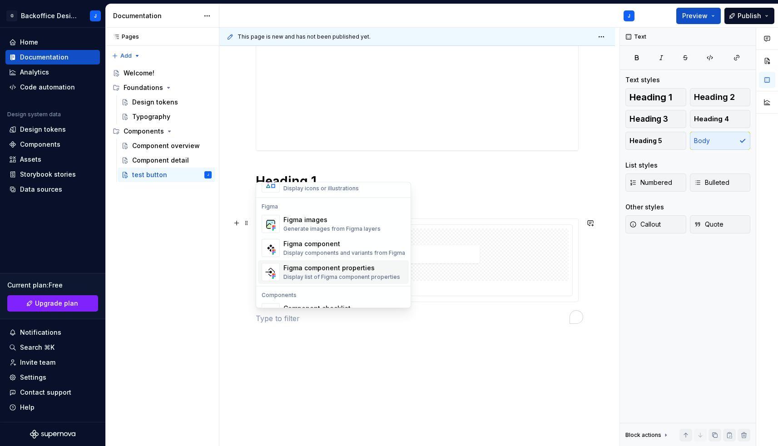
click at [315, 267] on div "Figma component properties" at bounding box center [341, 268] width 117 height 9
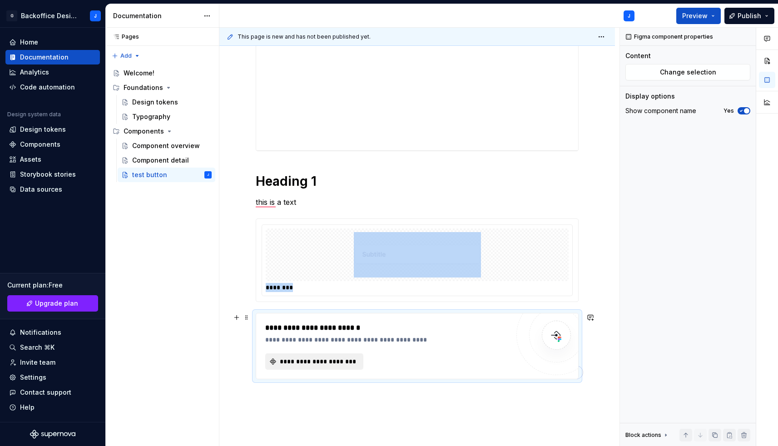
click at [303, 360] on span "**********" at bounding box center [317, 361] width 79 height 9
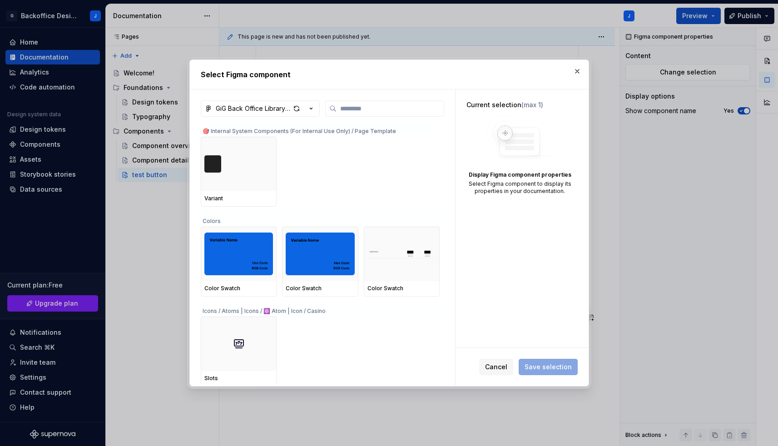
type textarea "*"
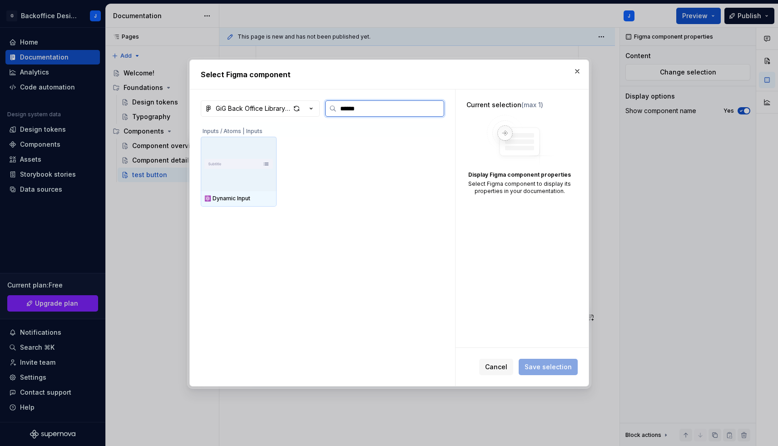
type input "*******"
click at [242, 158] on img at bounding box center [238, 164] width 69 height 18
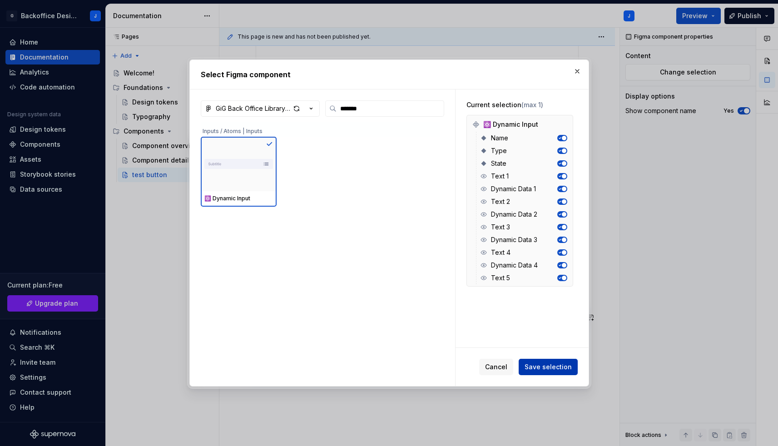
click at [552, 366] on span "Save selection" at bounding box center [547, 366] width 47 height 9
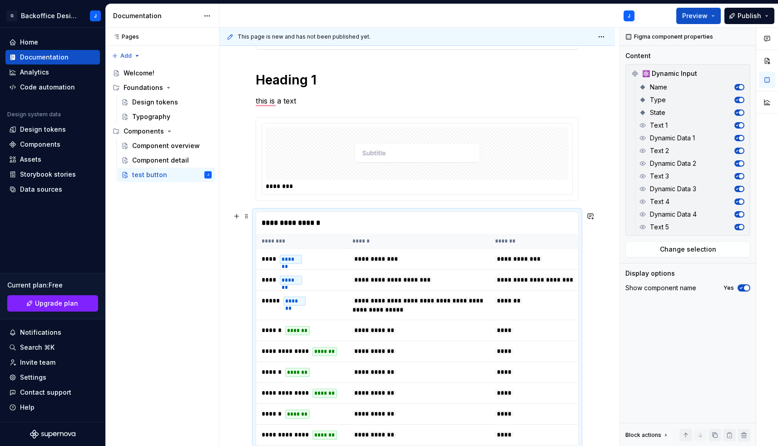
scroll to position [310, 0]
click at [237, 218] on button "button" at bounding box center [236, 216] width 13 height 13
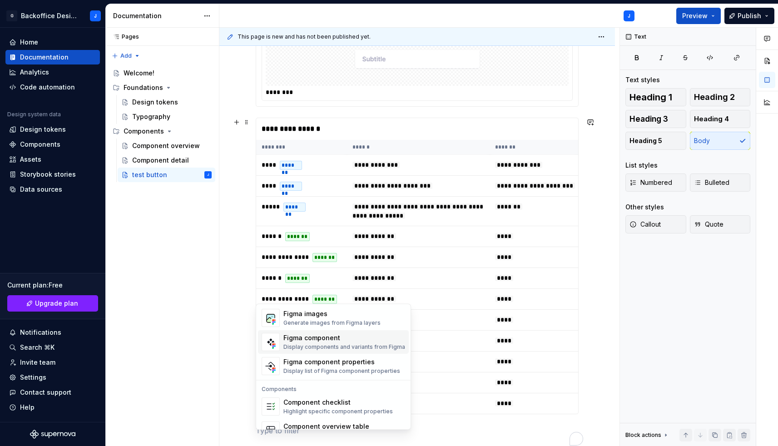
scroll to position [864, 0]
click at [307, 345] on div "Display components and variants from Figma" at bounding box center [344, 347] width 122 height 7
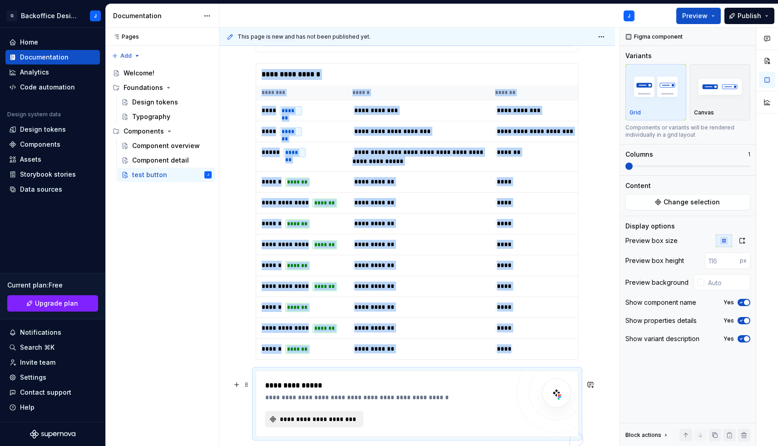
scroll to position [539, 0]
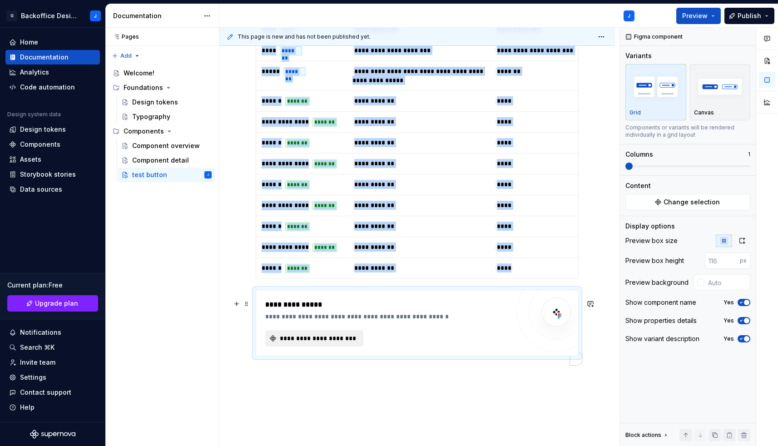
click at [316, 343] on span "**********" at bounding box center [317, 338] width 79 height 9
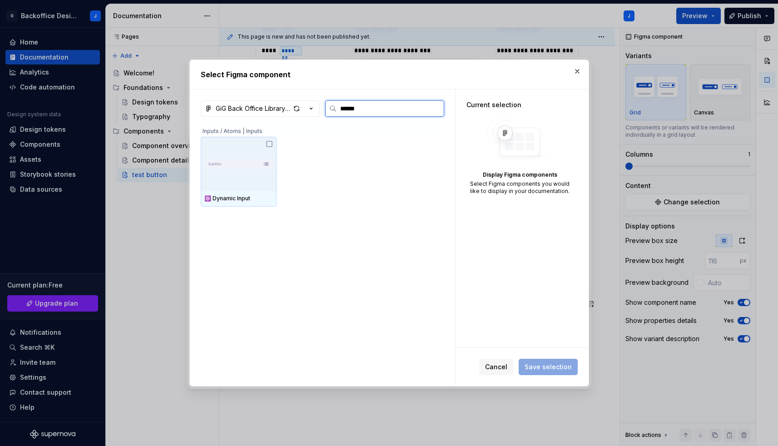
type input "*******"
click at [271, 146] on icon at bounding box center [269, 143] width 7 height 7
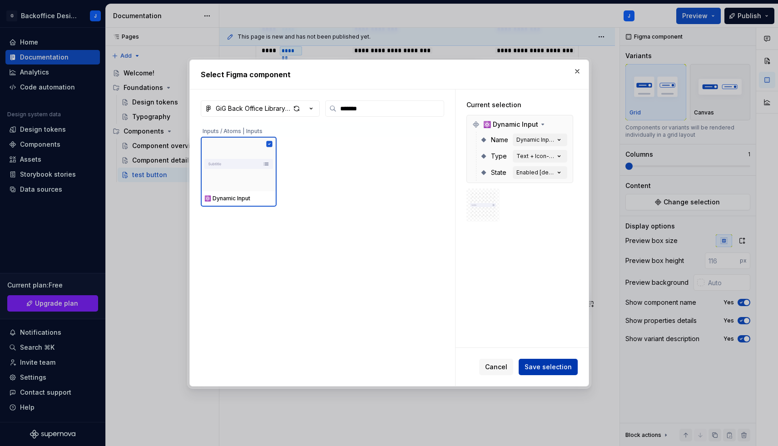
click at [555, 365] on span "Save selection" at bounding box center [547, 366] width 47 height 9
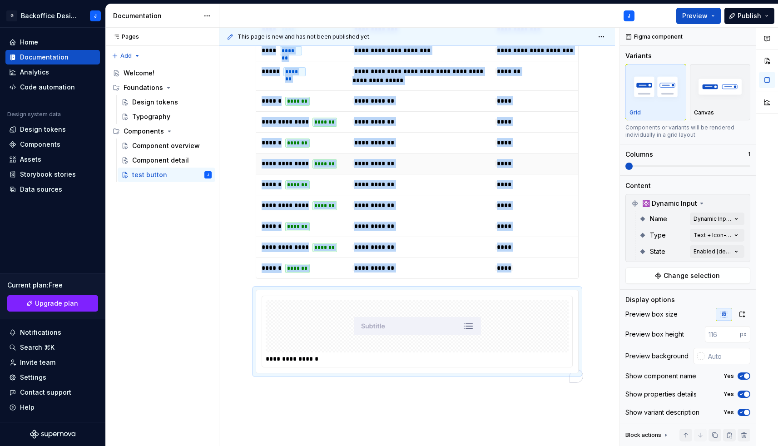
drag, startPoint x: 265, startPoint y: 311, endPoint x: 266, endPoint y: 178, distance: 132.6
click at [266, 178] on div "**********" at bounding box center [417, 5] width 323 height 735
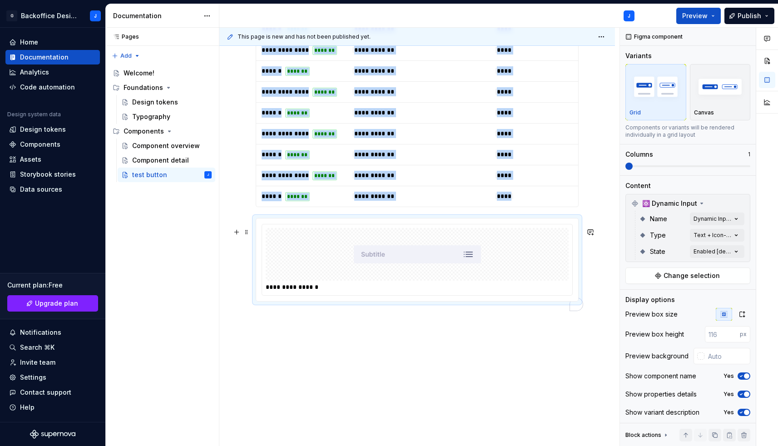
scroll to position [510, 0]
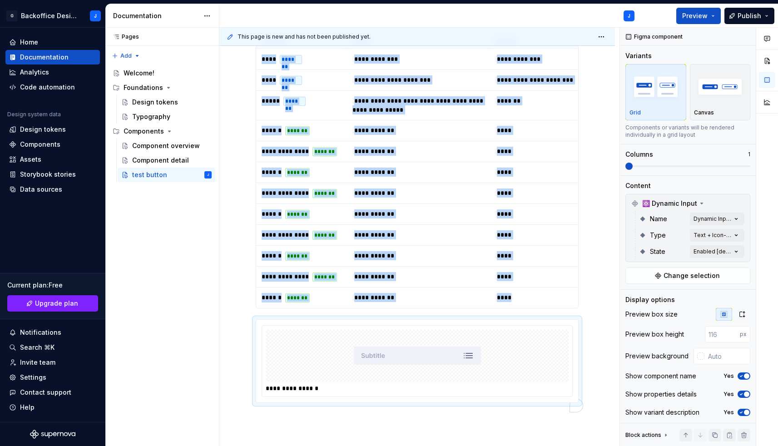
drag, startPoint x: 244, startPoint y: 331, endPoint x: 241, endPoint y: 27, distance: 303.7
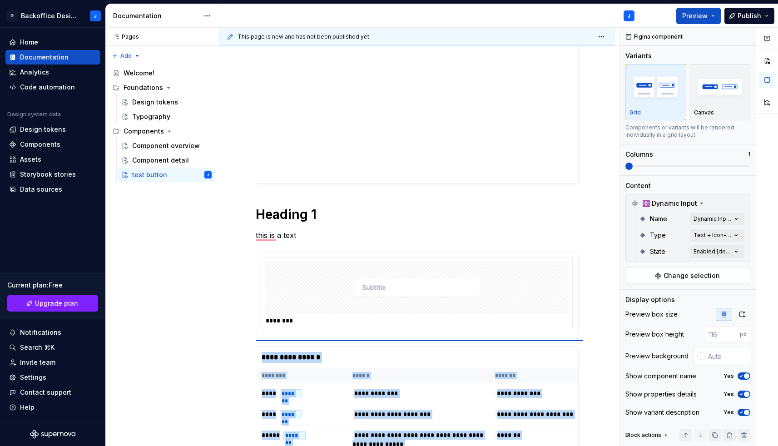
scroll to position [177, 0]
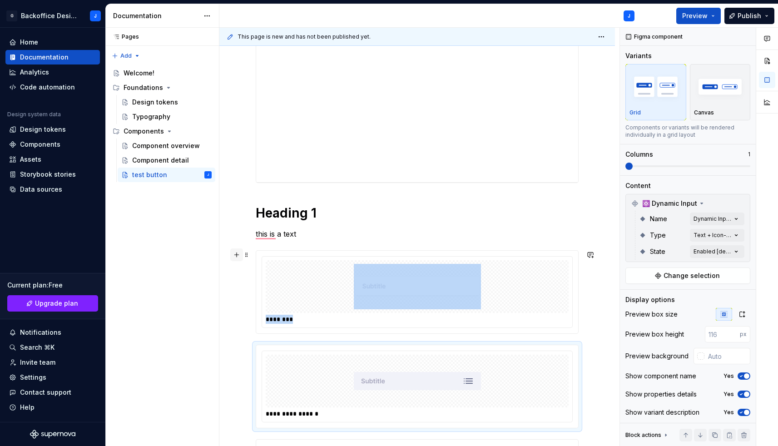
click at [238, 256] on button "button" at bounding box center [236, 254] width 13 height 13
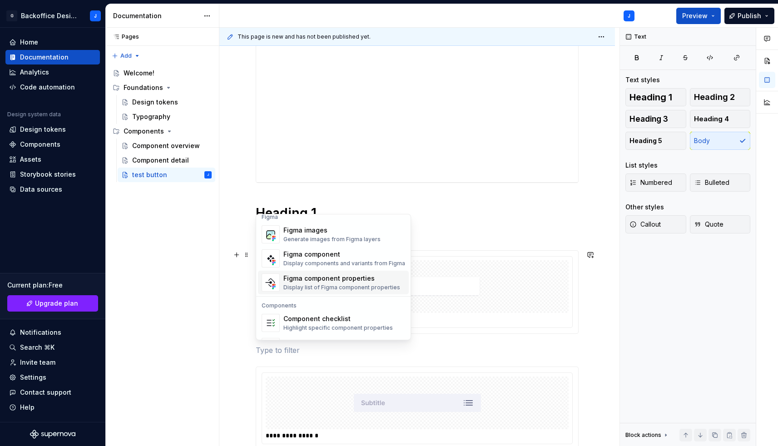
scroll to position [845, 0]
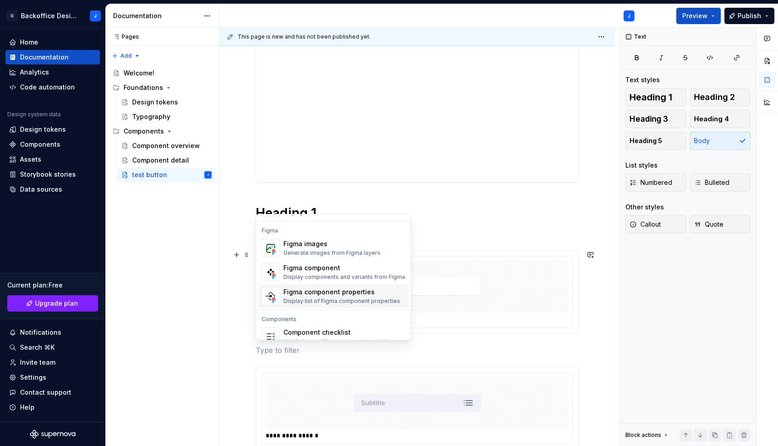
click at [311, 300] on div "Display list of Figma component properties" at bounding box center [341, 300] width 117 height 7
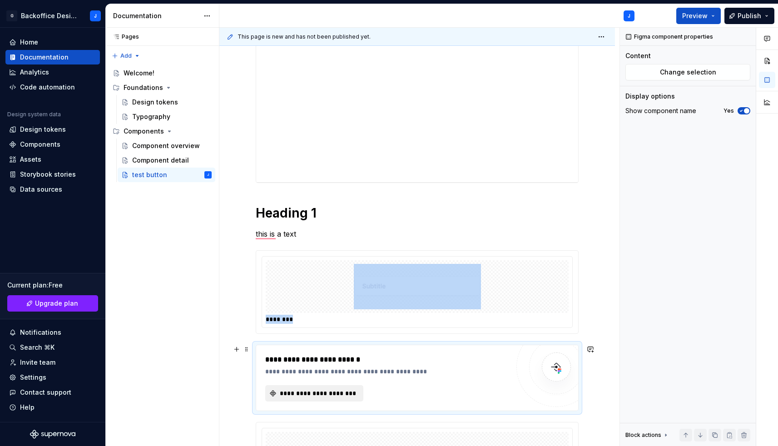
click at [302, 391] on span "**********" at bounding box center [317, 393] width 79 height 9
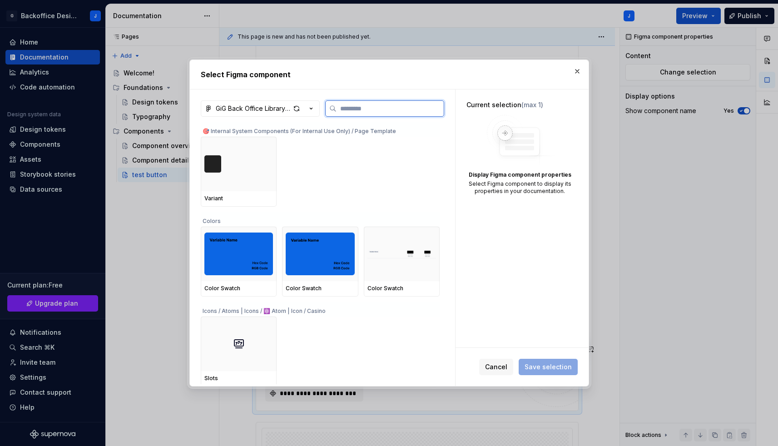
type textarea "*"
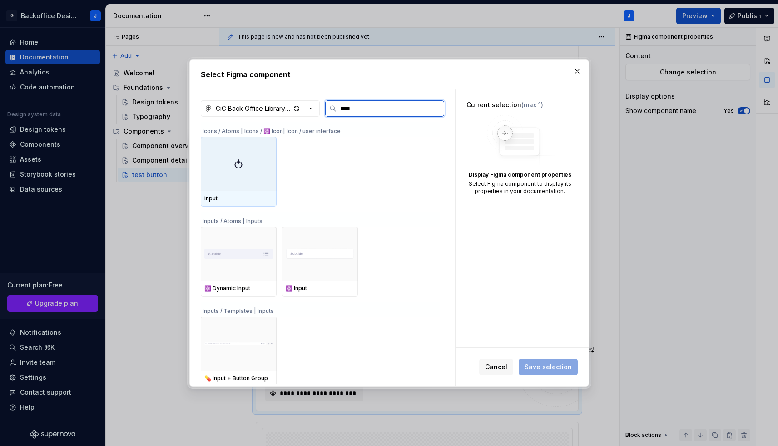
type input "*****"
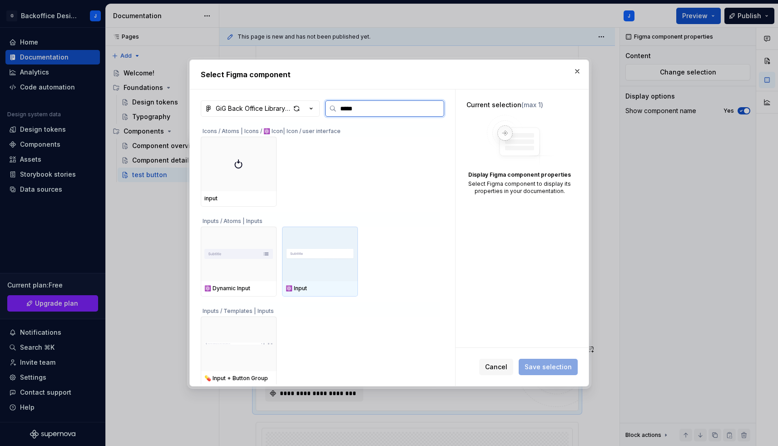
click at [350, 251] on img at bounding box center [320, 254] width 69 height 18
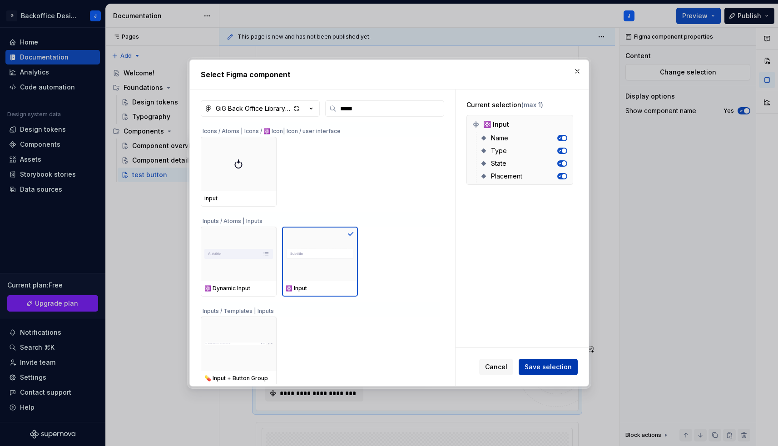
click at [538, 369] on span "Save selection" at bounding box center [547, 366] width 47 height 9
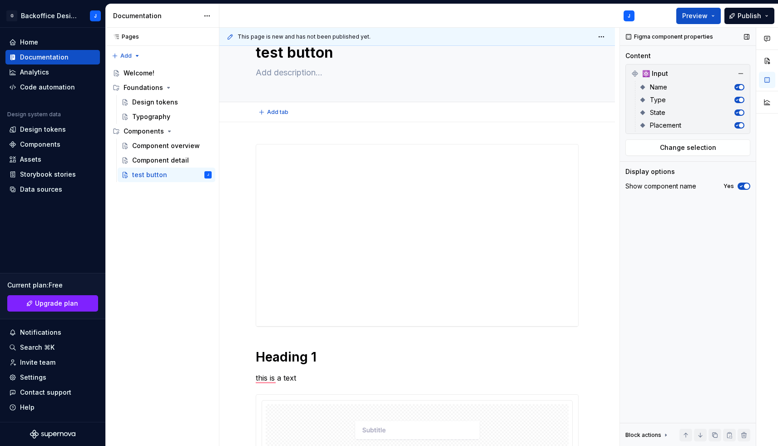
scroll to position [21, 0]
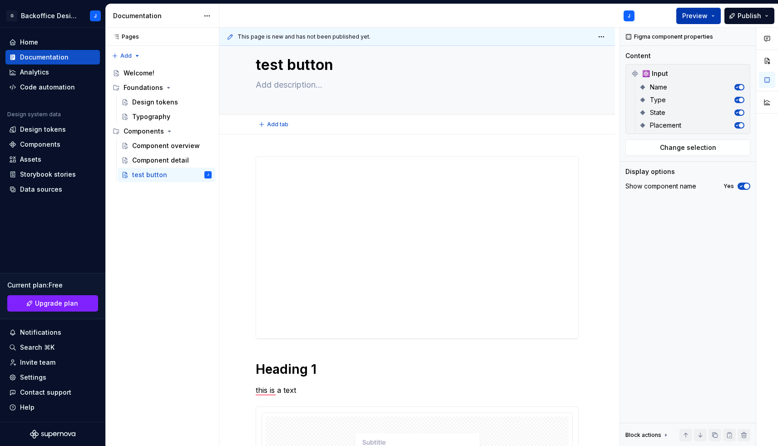
click at [705, 15] on span "Preview" at bounding box center [694, 15] width 25 height 9
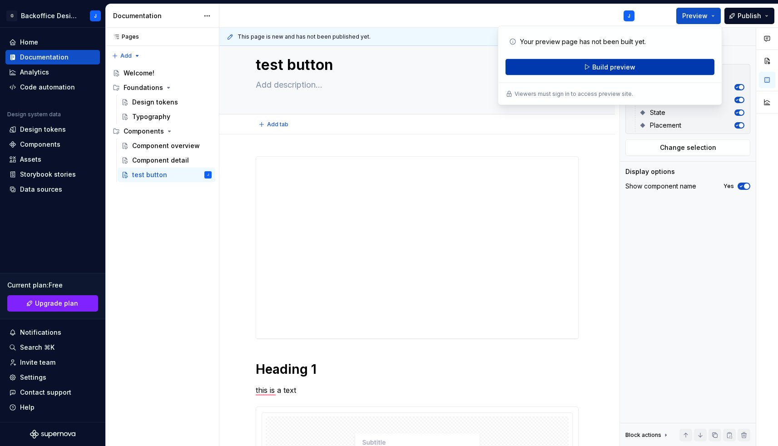
click at [648, 63] on button "Build preview" at bounding box center [609, 67] width 209 height 16
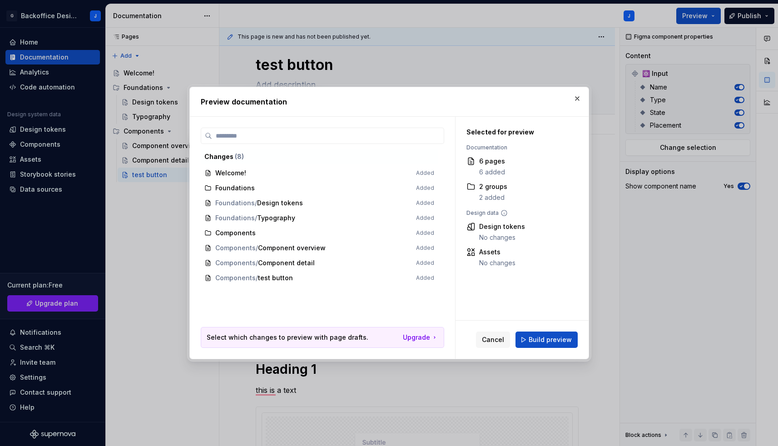
click at [548, 340] on span "Build preview" at bounding box center [549, 339] width 43 height 9
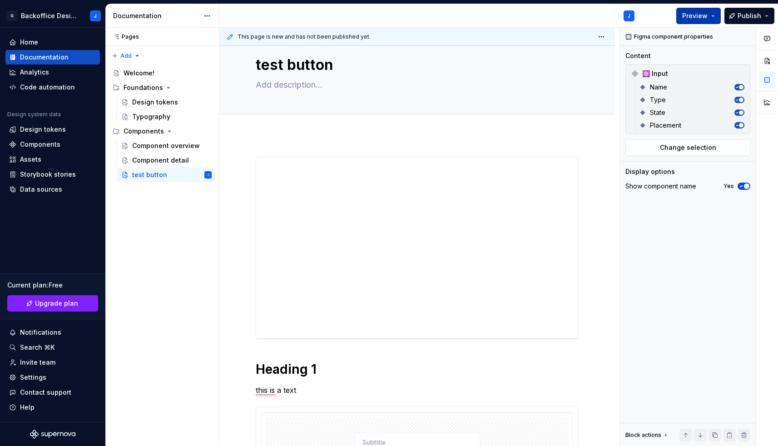
click at [715, 15] on button "Preview" at bounding box center [698, 16] width 44 height 16
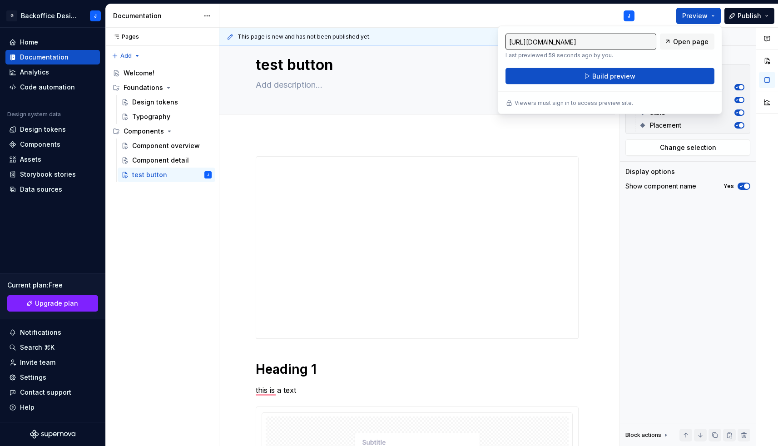
click at [680, 50] on div "[URL][DOMAIN_NAME] Last previewed 59 seconds ago by you. Open page" at bounding box center [609, 46] width 209 height 25
click at [680, 46] on link "Open page" at bounding box center [687, 42] width 54 height 16
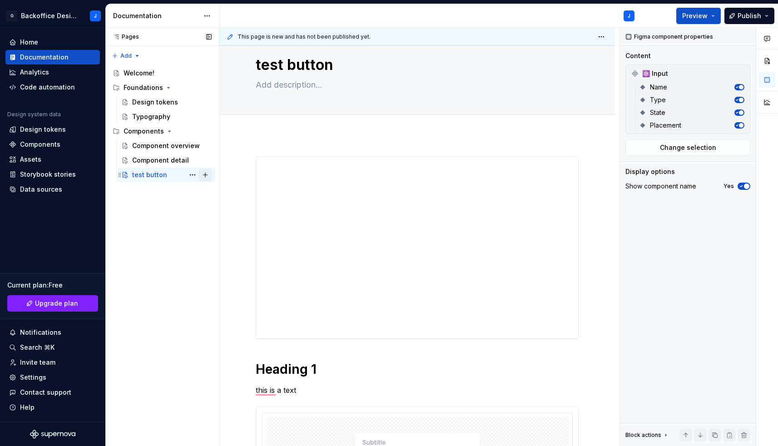
click at [208, 176] on button "Page tree" at bounding box center [205, 174] width 13 height 13
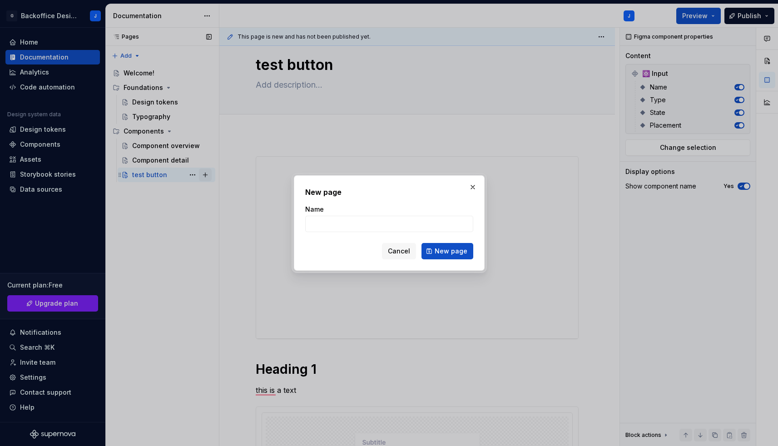
type textarea "*"
type input "test page 2"
click button "New page" at bounding box center [447, 251] width 52 height 16
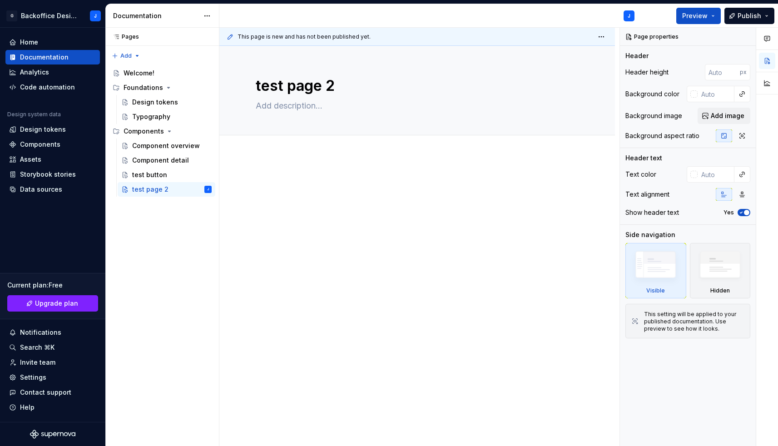
click at [260, 179] on p at bounding box center [417, 182] width 323 height 11
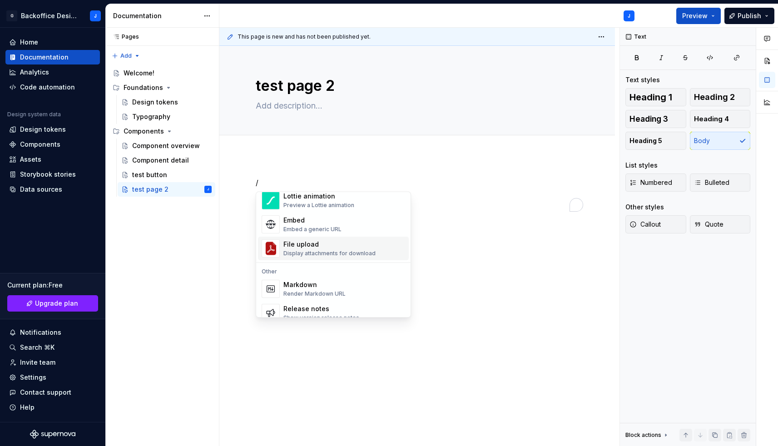
scroll to position [527, 0]
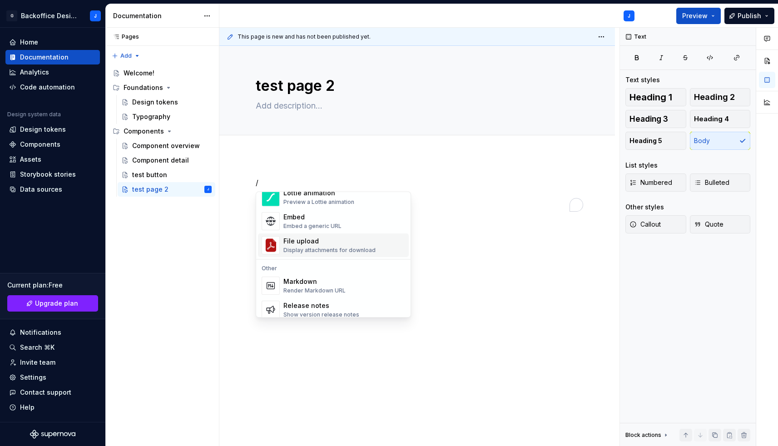
click at [464, 223] on div "/" at bounding box center [416, 255] width 395 height 201
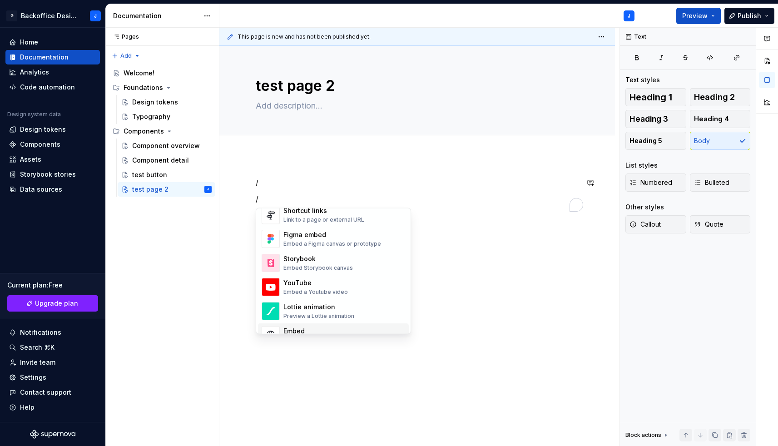
scroll to position [421, 0]
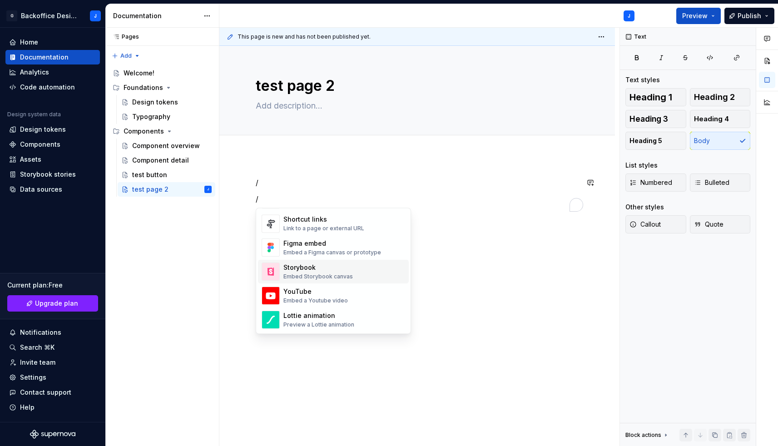
click at [314, 277] on div "Embed Storybook canvas" at bounding box center [317, 276] width 69 height 7
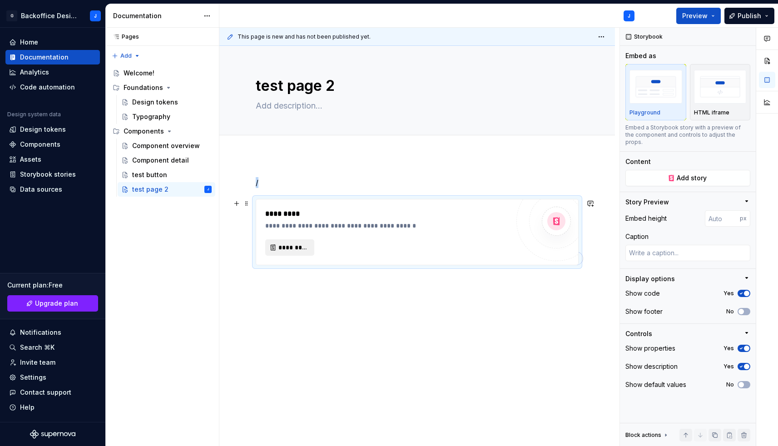
click at [299, 247] on span "*********" at bounding box center [293, 247] width 30 height 9
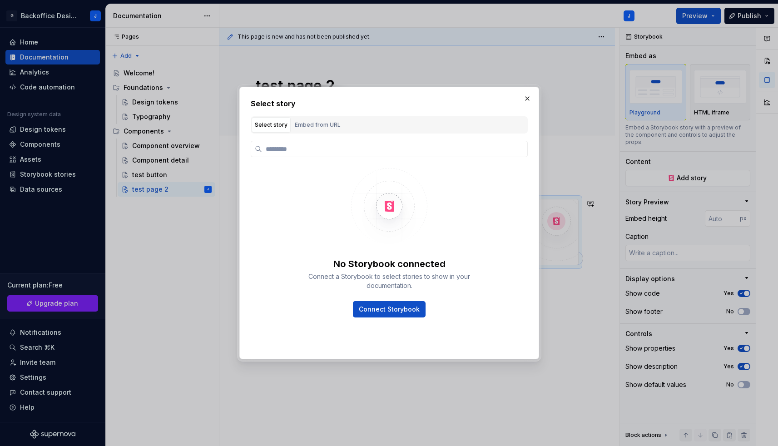
type textarea "*"
type input "**********"
click at [317, 128] on div "Embed from URL" at bounding box center [318, 124] width 46 height 9
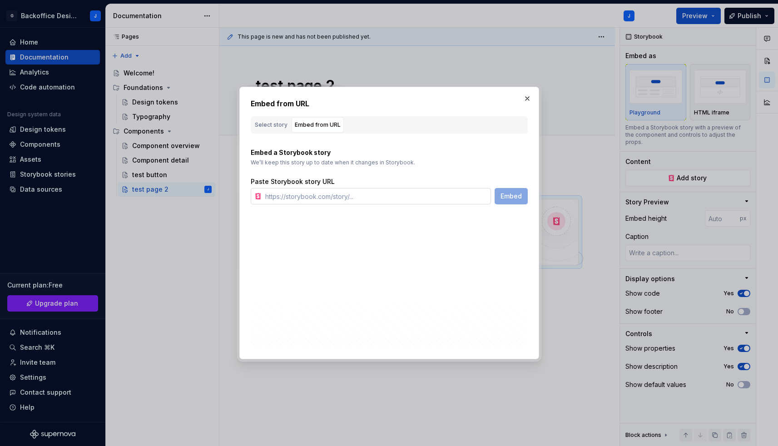
click at [303, 195] on input "text" at bounding box center [375, 196] width 229 height 16
paste input "[URL][DOMAIN_NAME]"
type input "[URL][DOMAIN_NAME]"
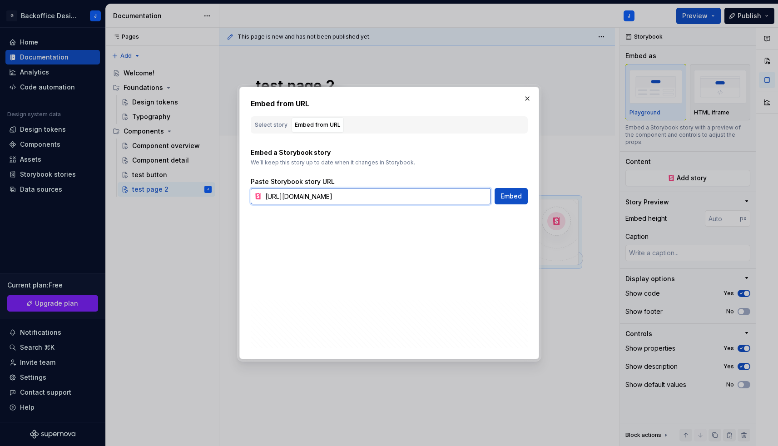
scroll to position [0, 10]
click at [509, 195] on span "Embed" at bounding box center [510, 196] width 21 height 9
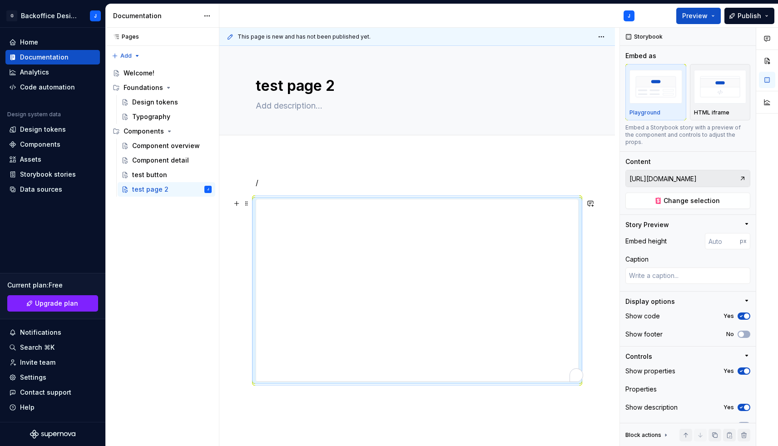
scroll to position [80, 0]
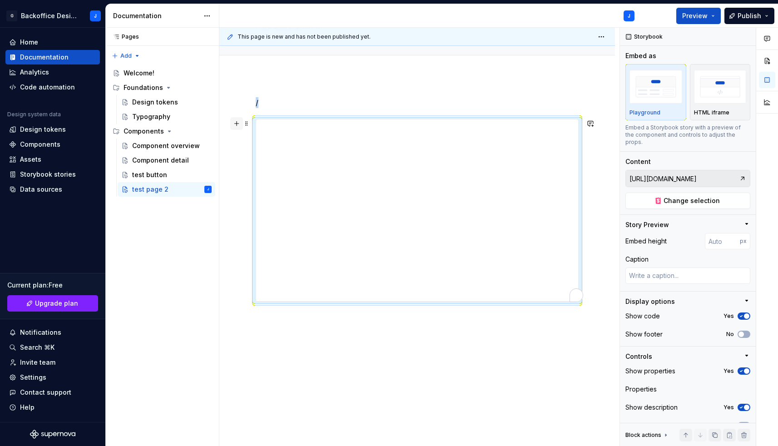
click at [238, 122] on button "button" at bounding box center [236, 123] width 13 height 13
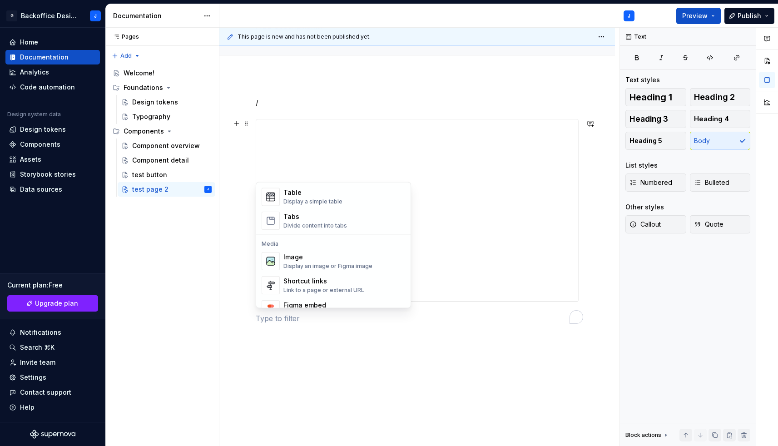
scroll to position [423, 0]
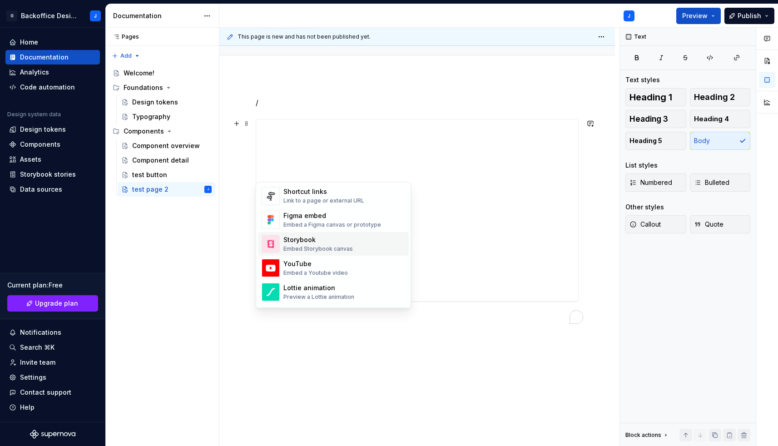
click at [311, 243] on div "Storybook" at bounding box center [317, 240] width 69 height 9
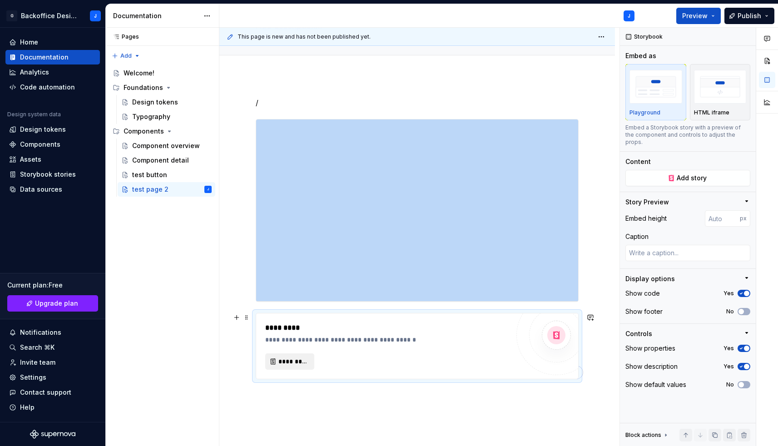
click at [292, 362] on span "*********" at bounding box center [293, 361] width 30 height 9
type textarea "*"
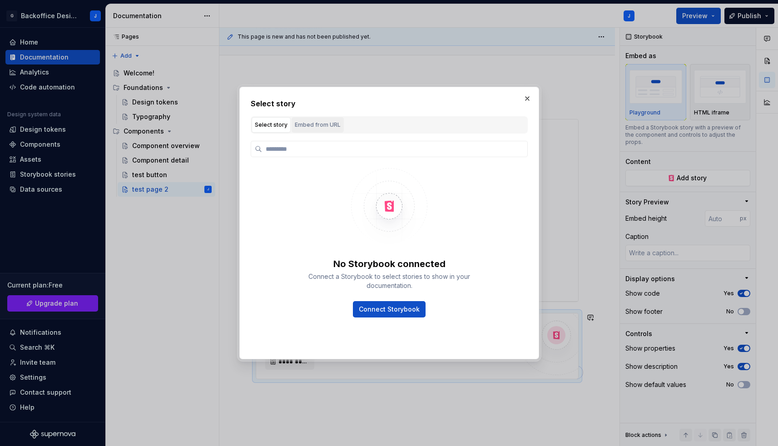
click at [322, 129] on button "Embed from URL" at bounding box center [317, 124] width 52 height 15
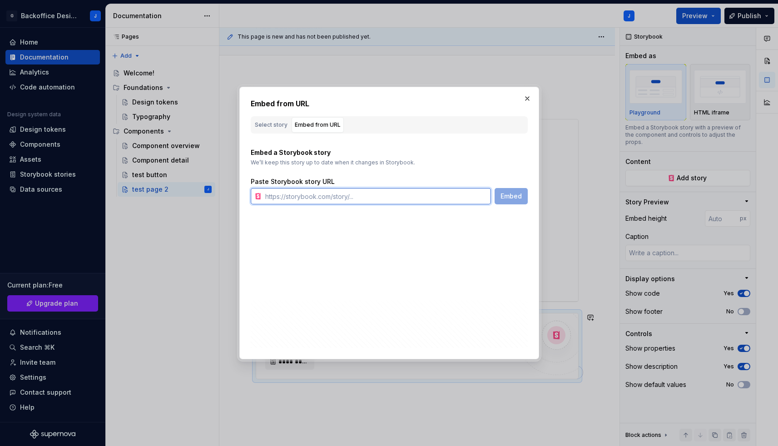
drag, startPoint x: 349, startPoint y: 193, endPoint x: 357, endPoint y: 195, distance: 7.8
click at [349, 193] on input "text" at bounding box center [375, 196] width 229 height 16
paste input "[URL][DOMAIN_NAME]"
type input "[URL][DOMAIN_NAME]"
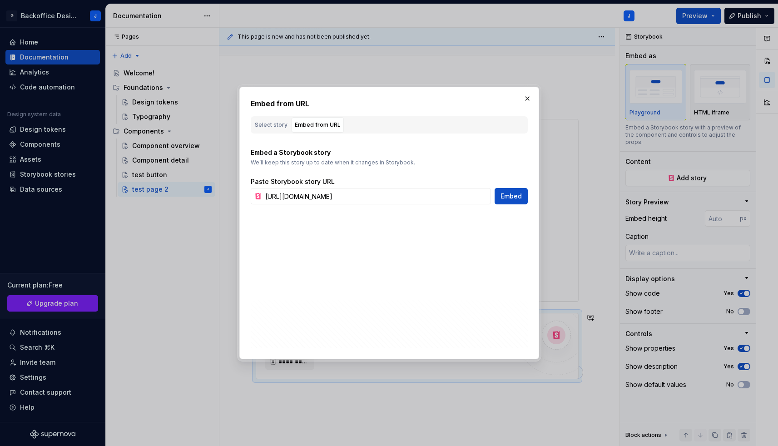
click at [517, 195] on span "Embed" at bounding box center [510, 196] width 21 height 9
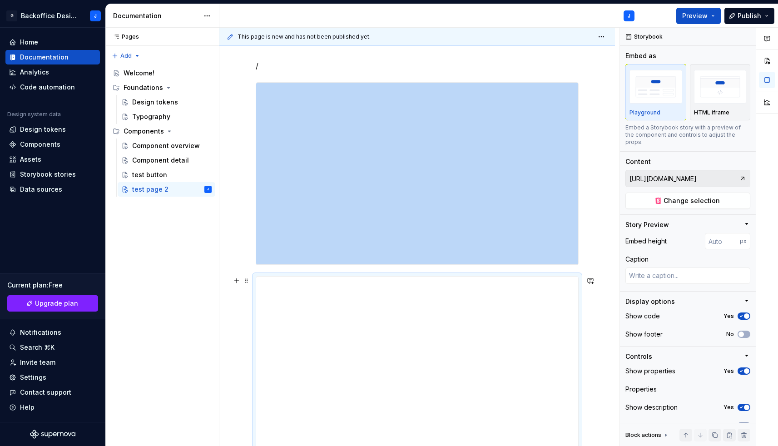
scroll to position [0, 0]
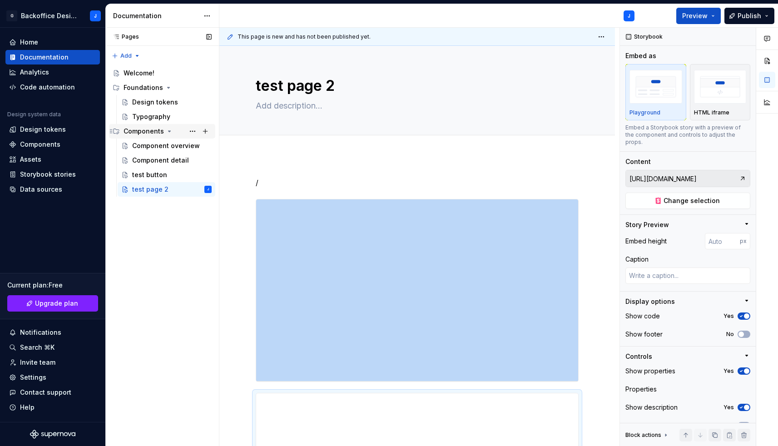
click at [166, 129] on icon "Page tree" at bounding box center [169, 131] width 7 height 7
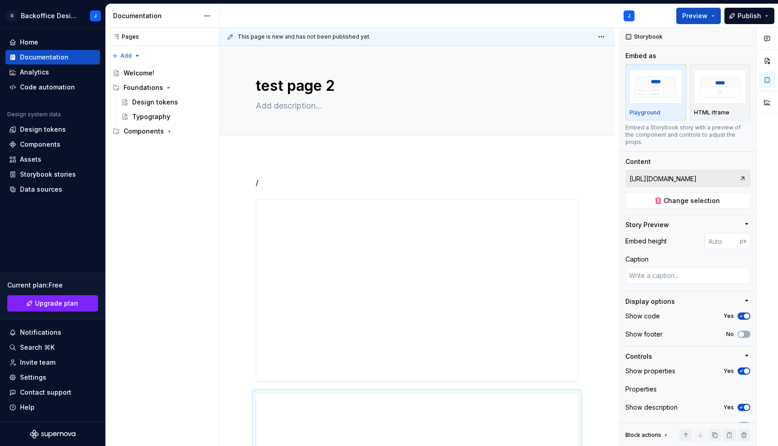
type textarea "*"
